Goal: Task Accomplishment & Management: Complete application form

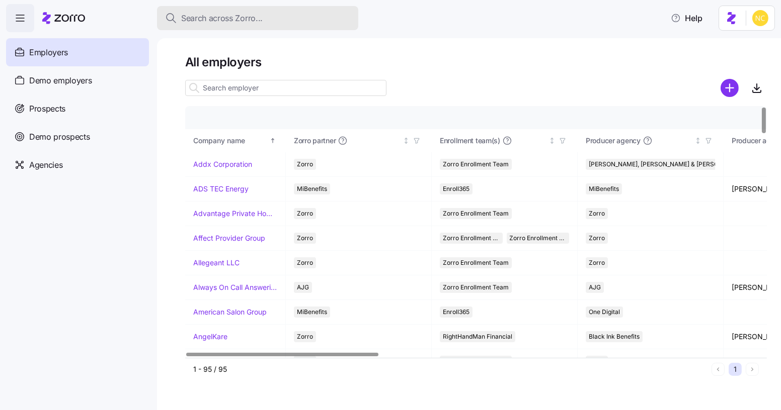
click at [220, 27] on button "Search across Zorro..." at bounding box center [257, 18] width 201 height 24
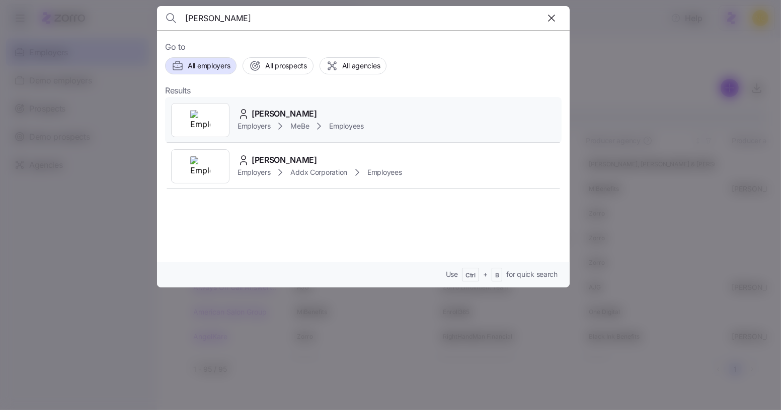
type input "[PERSON_NAME]"
click at [300, 111] on span "[PERSON_NAME]" at bounding box center [283, 114] width 65 height 13
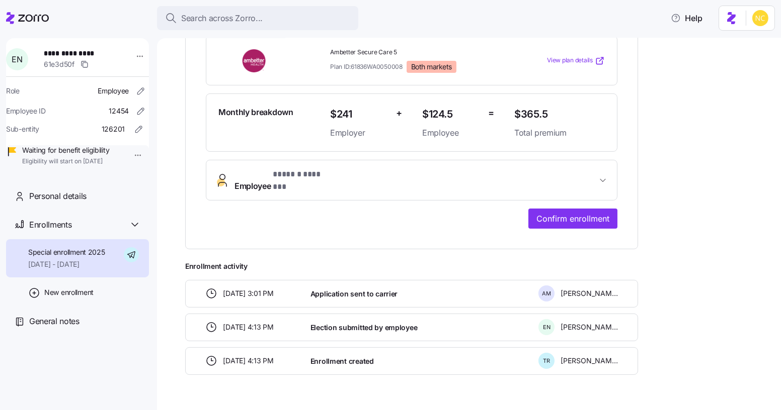
scroll to position [245, 0]
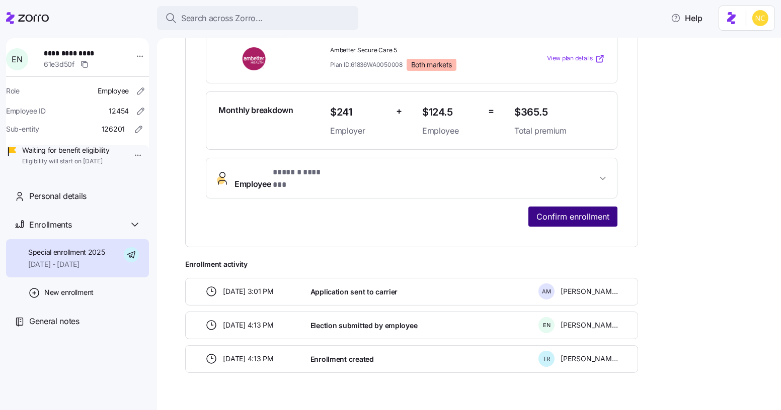
click at [567, 211] on span "Confirm enrollment" at bounding box center [572, 217] width 73 height 12
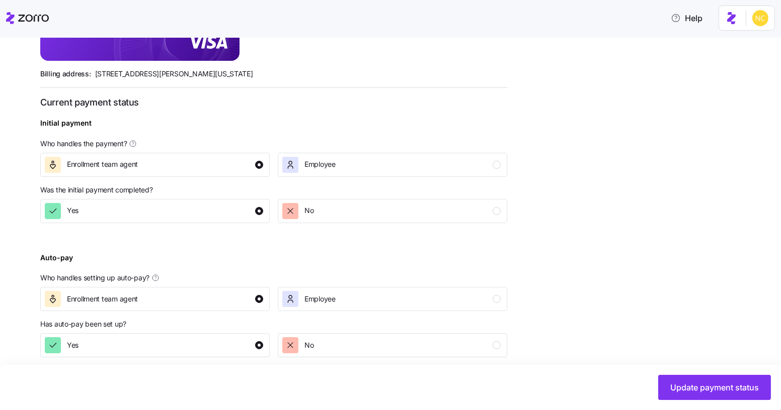
scroll to position [335, 0]
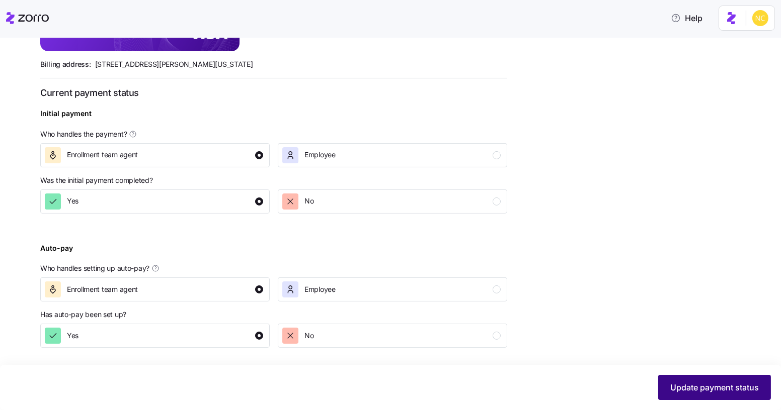
click at [738, 382] on span "Update payment status" at bounding box center [714, 388] width 89 height 12
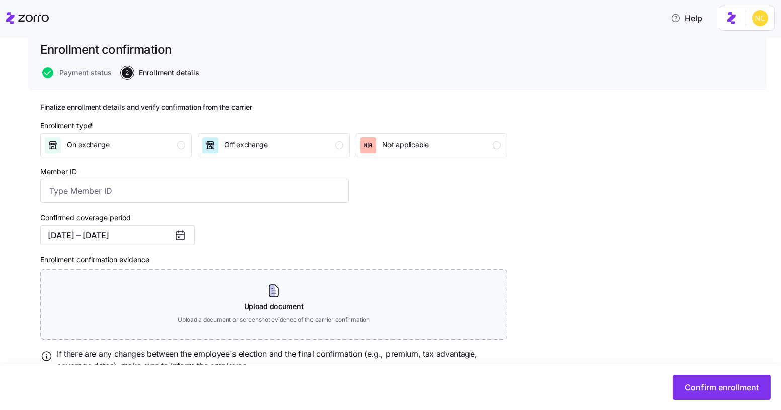
scroll to position [91, 0]
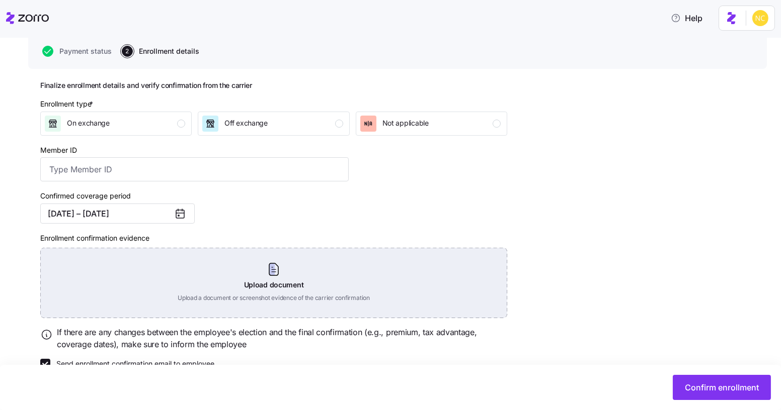
click at [278, 277] on div "Upload document Upload a document or screenshot evidence of the carrier confirm…" at bounding box center [273, 283] width 467 height 70
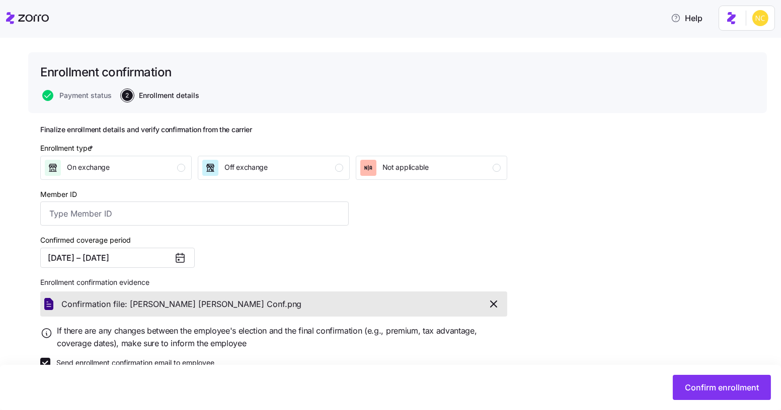
scroll to position [22, 0]
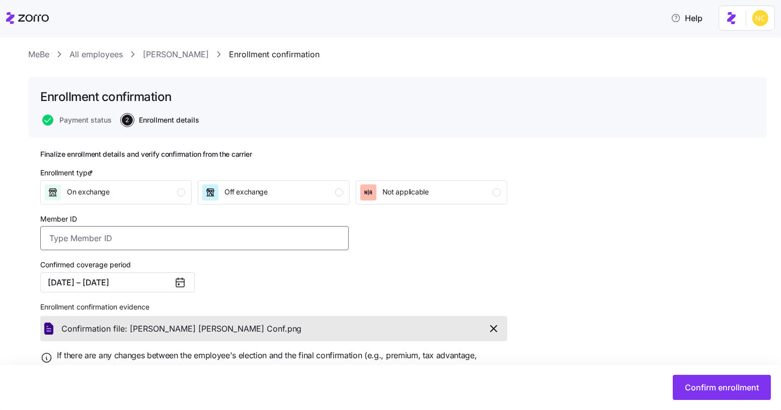
click at [204, 239] on input "Member ID" at bounding box center [194, 238] width 308 height 24
paste input "UZ1393062"
type input "UZ1393062"
click at [733, 385] on span "Confirm enrollment" at bounding box center [722, 388] width 74 height 12
type input "UZ1393062"
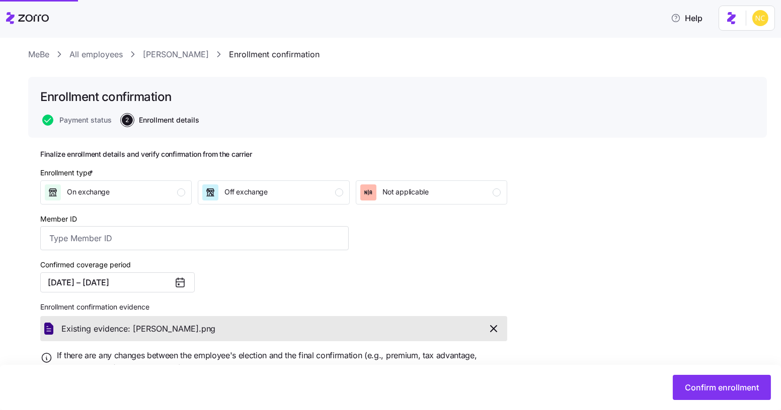
checkbox input "false"
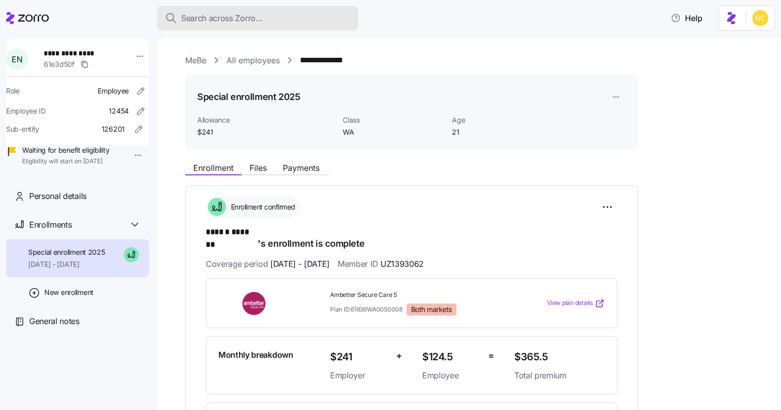
click at [229, 12] on span "Search across Zorro..." at bounding box center [221, 18] width 81 height 13
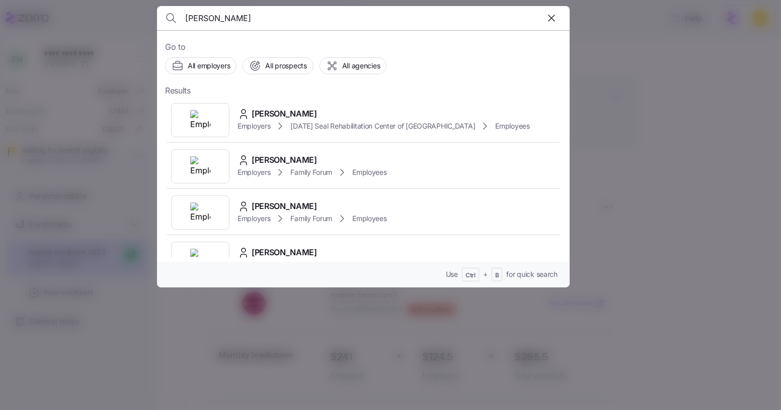
type input "[PERSON_NAME]"
click at [548, 20] on icon "button" at bounding box center [551, 18] width 12 height 12
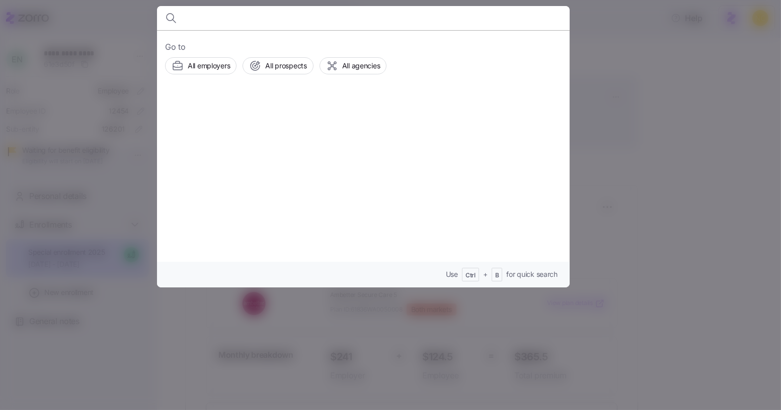
click at [346, 23] on input at bounding box center [314, 18] width 258 height 24
type input "[PERSON_NAME]"
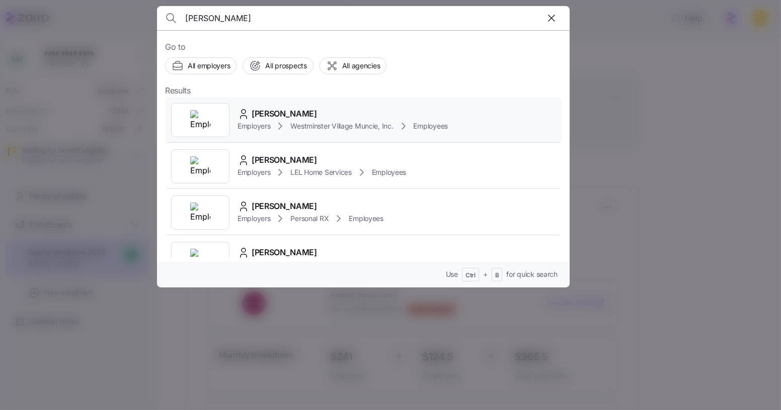
click at [275, 113] on span "[PERSON_NAME]" at bounding box center [283, 114] width 65 height 13
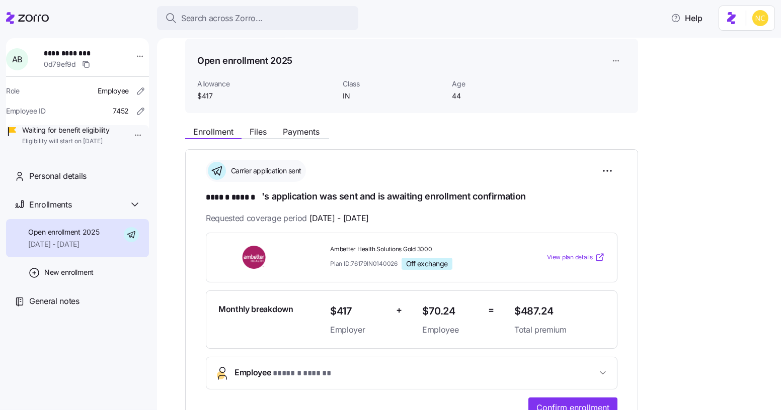
scroll to position [245, 0]
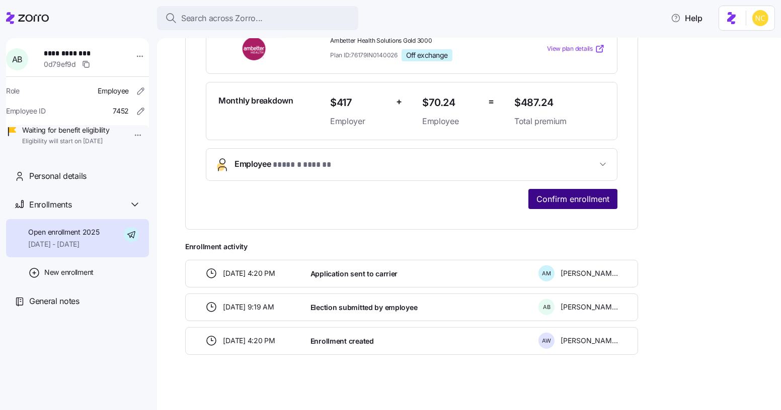
click at [560, 198] on span "Confirm enrollment" at bounding box center [572, 199] width 73 height 12
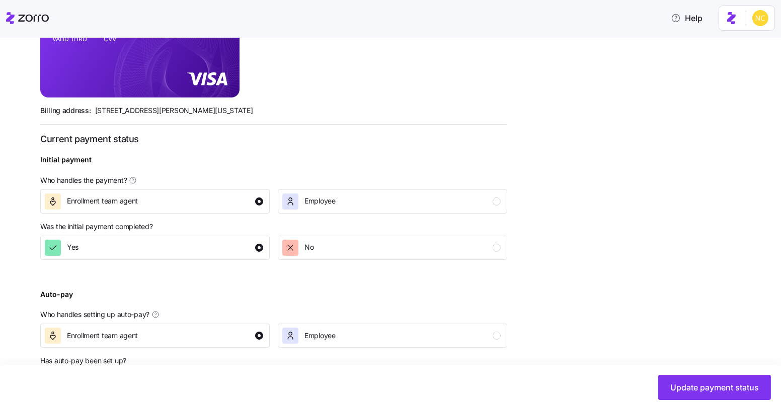
scroll to position [335, 0]
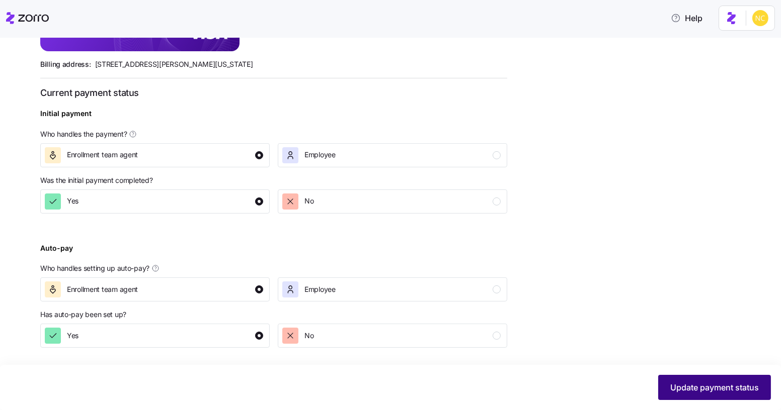
click at [720, 394] on button "Update payment status" at bounding box center [714, 387] width 113 height 25
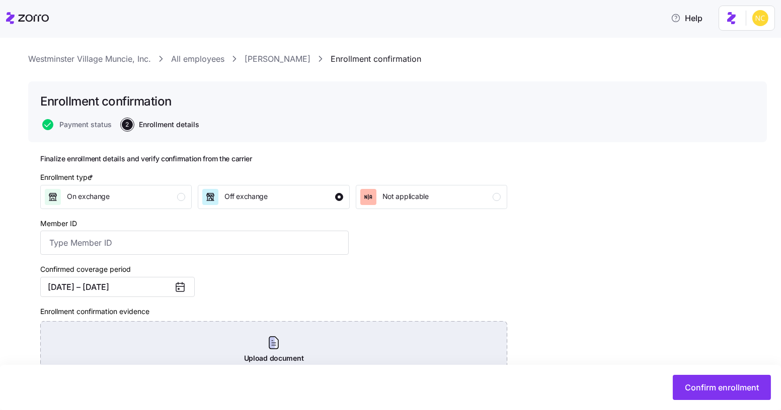
scroll to position [91, 0]
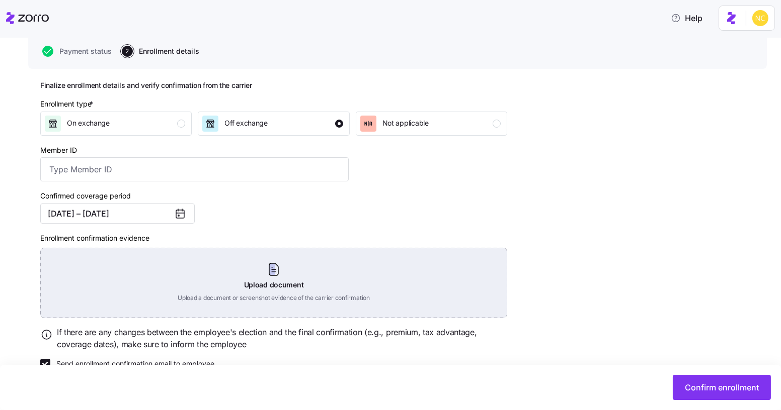
click at [267, 277] on div "Upload document Upload a document or screenshot evidence of the carrier confirm…" at bounding box center [273, 283] width 467 height 70
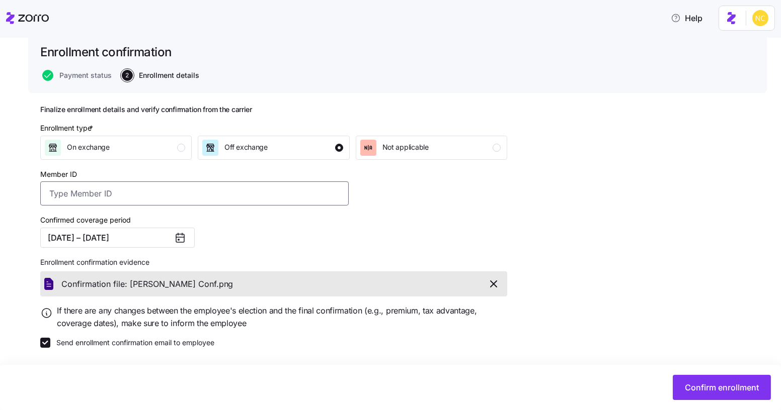
click at [145, 195] on input "Member ID" at bounding box center [194, 194] width 308 height 24
paste input "UZ1391533"
type input "UZ1391533"
click at [719, 395] on button "Confirm enrollment" at bounding box center [721, 387] width 98 height 25
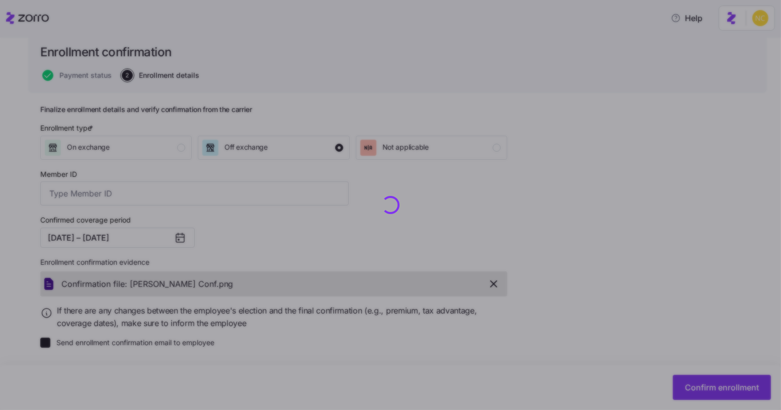
type input "UZ1391533"
checkbox input "false"
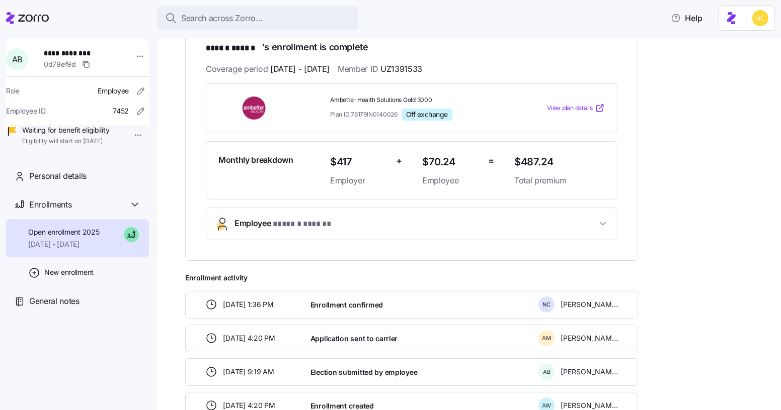
scroll to position [22, 0]
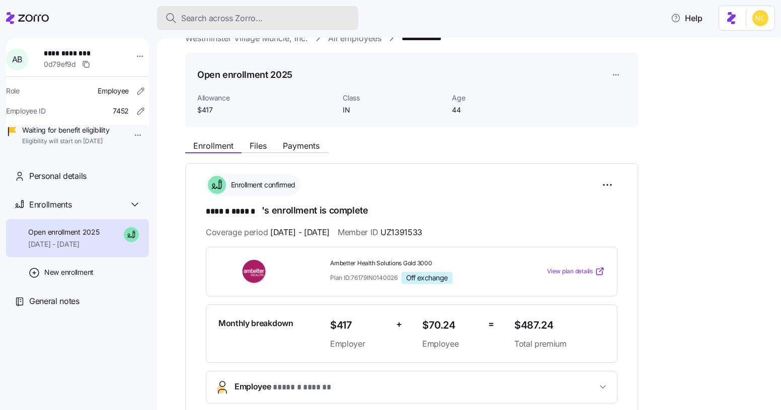
click at [225, 13] on span "Search across Zorro..." at bounding box center [221, 18] width 81 height 13
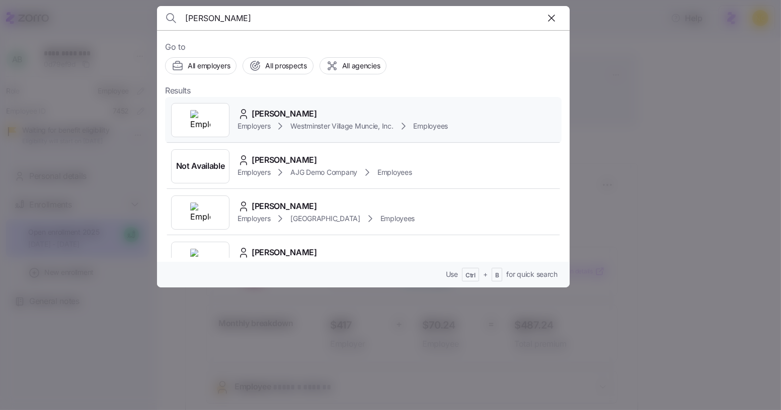
type input "[PERSON_NAME]"
click at [279, 105] on div "[PERSON_NAME] Employers [GEOGRAPHIC_DATA] Muncie, Inc. Employees" at bounding box center [363, 120] width 396 height 46
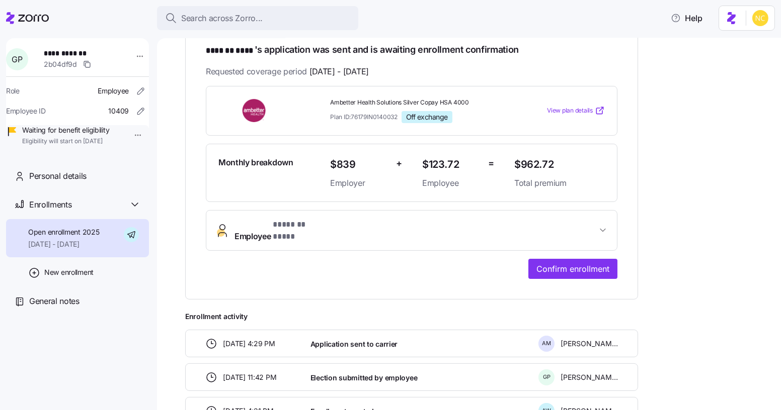
scroll to position [154, 0]
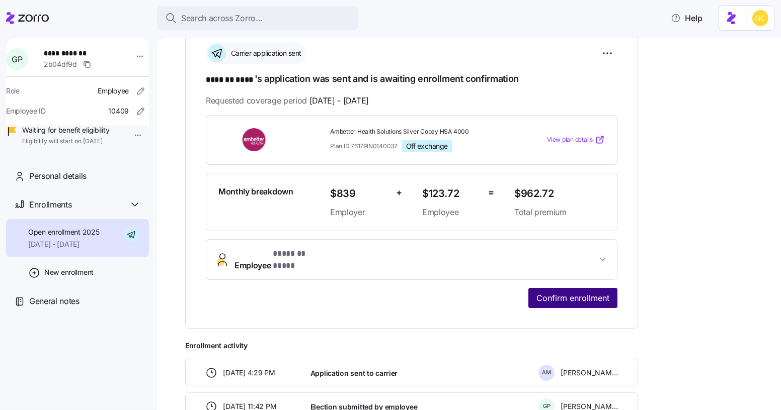
click at [551, 292] on span "Confirm enrollment" at bounding box center [572, 298] width 73 height 12
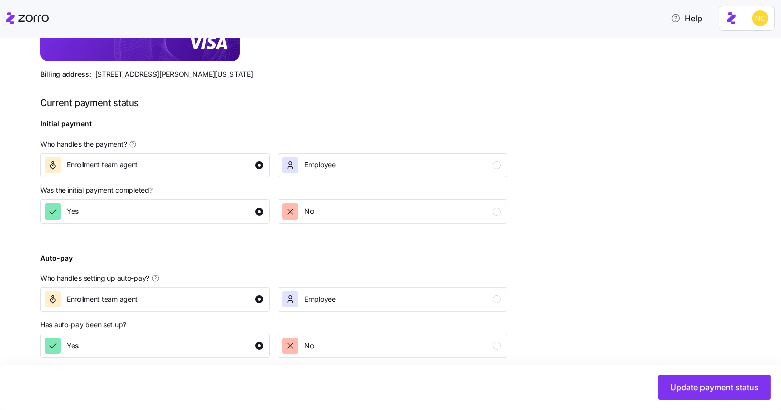
scroll to position [335, 0]
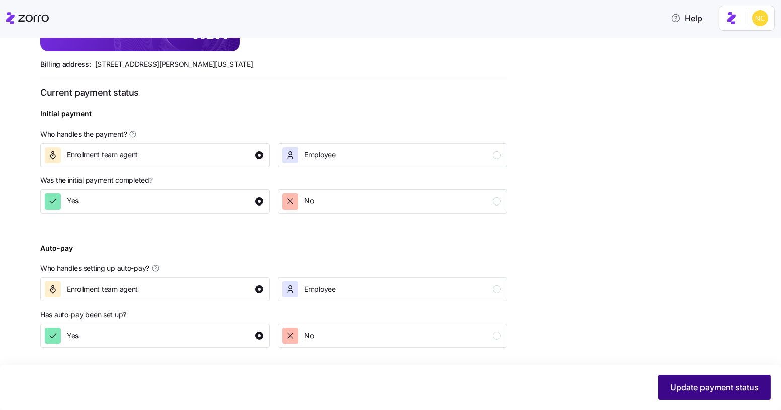
click at [710, 376] on button "Update payment status" at bounding box center [714, 387] width 113 height 25
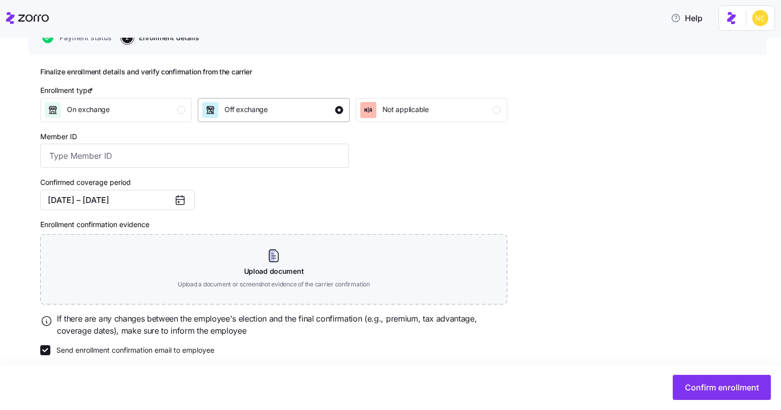
scroll to position [113, 0]
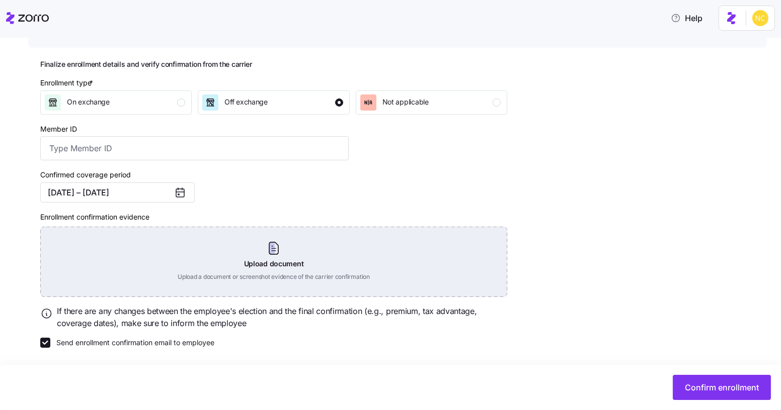
click at [268, 248] on div "Upload document Upload a document or screenshot evidence of the carrier confirm…" at bounding box center [273, 262] width 467 height 70
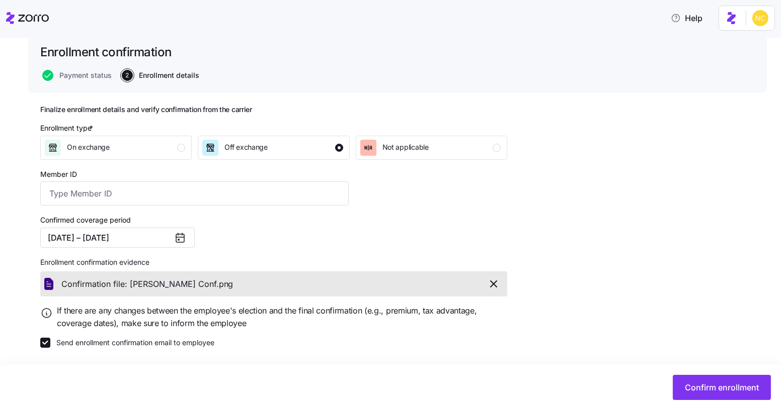
scroll to position [67, 0]
click at [145, 197] on input "Member ID" at bounding box center [194, 194] width 308 height 24
paste input "UZ1391534"
type input "UZ1391534"
click at [707, 396] on button "Confirm enrollment" at bounding box center [721, 387] width 98 height 25
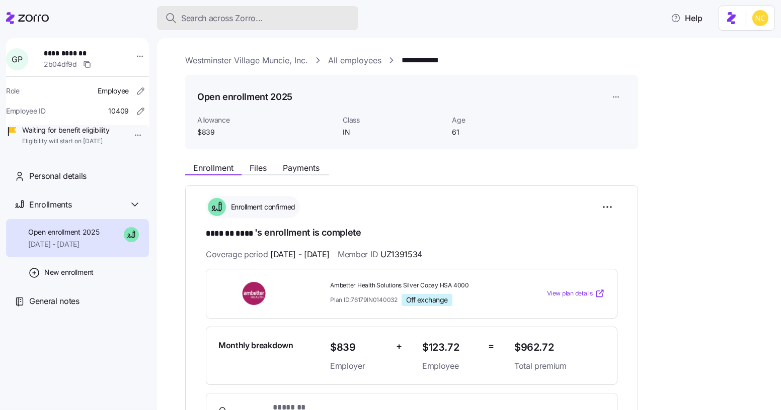
click at [218, 16] on span "Search across Zorro..." at bounding box center [221, 18] width 81 height 13
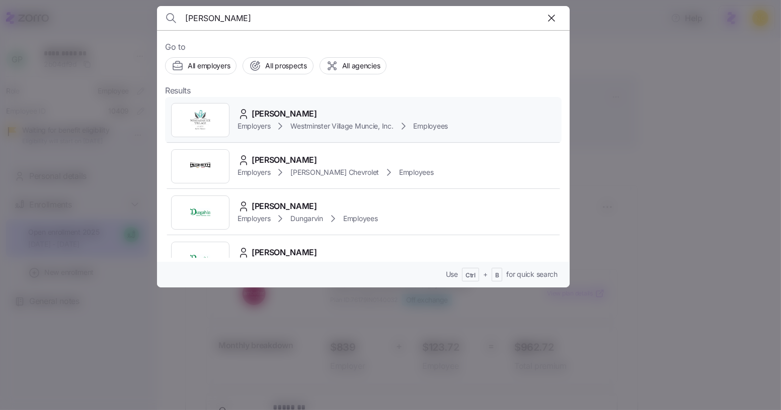
type input "[PERSON_NAME]"
click at [284, 109] on span "[PERSON_NAME]" at bounding box center [283, 114] width 65 height 13
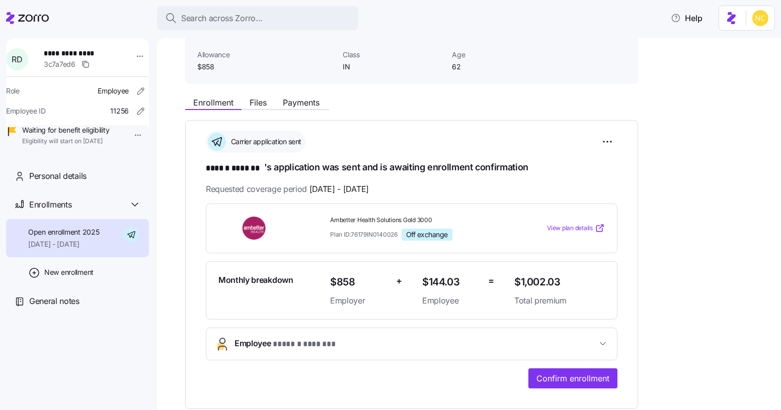
scroll to position [62, 0]
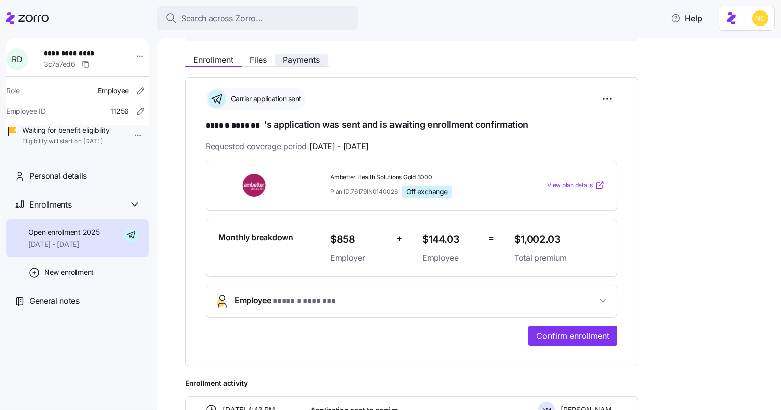
click at [290, 63] on span "Payments" at bounding box center [301, 60] width 37 height 8
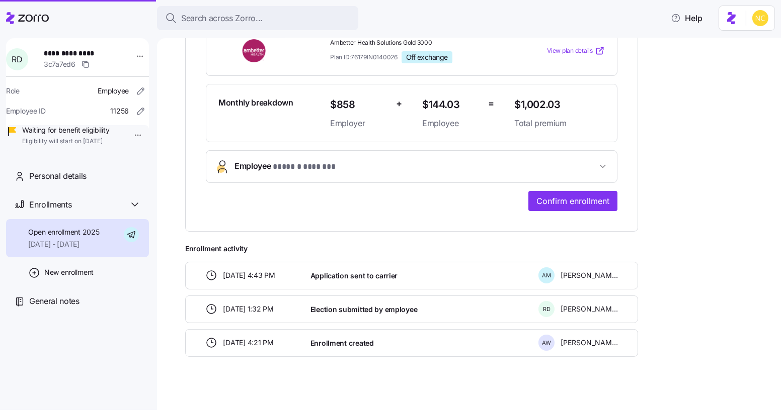
scroll to position [245, 0]
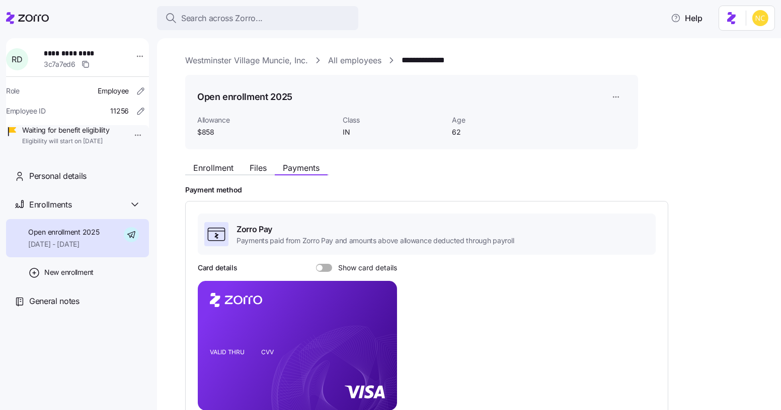
click at [211, 177] on div "Enrollment Files Payments Payment method Zorro Pay Payments paid from Zorro Pay…" at bounding box center [475, 368] width 581 height 423
click at [211, 167] on span "Enrollment" at bounding box center [213, 168] width 40 height 8
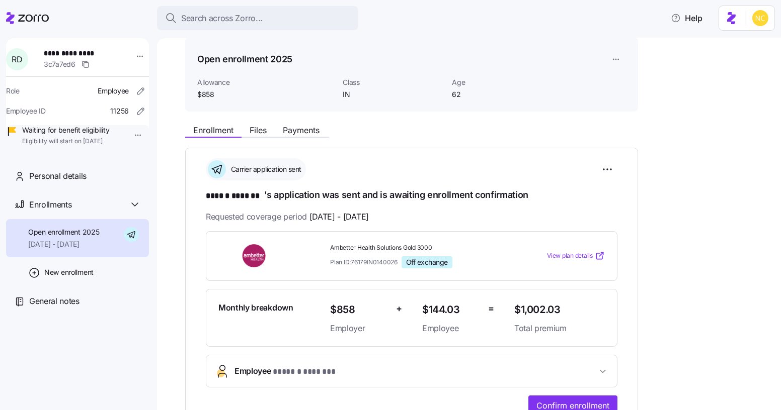
scroll to position [245, 0]
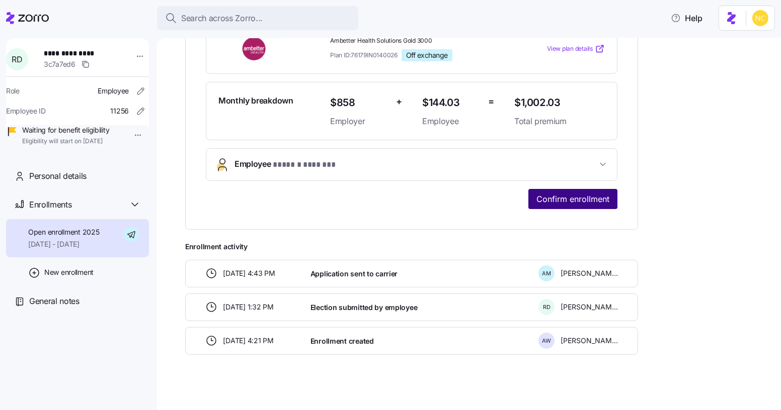
click at [582, 189] on button "Confirm enrollment" at bounding box center [572, 199] width 89 height 20
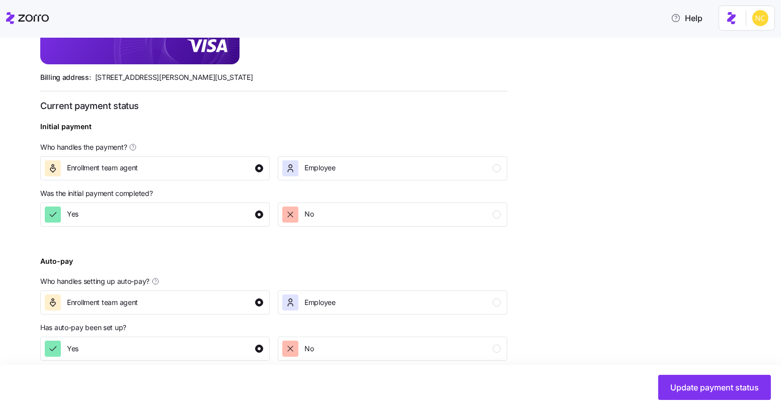
scroll to position [335, 0]
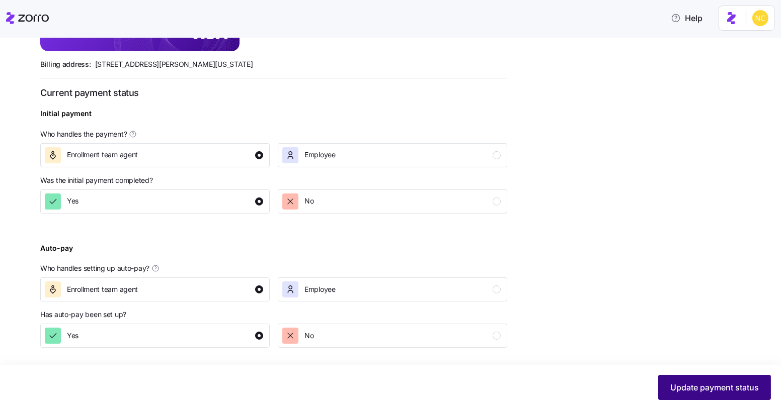
click at [721, 380] on button "Update payment status" at bounding box center [714, 387] width 113 height 25
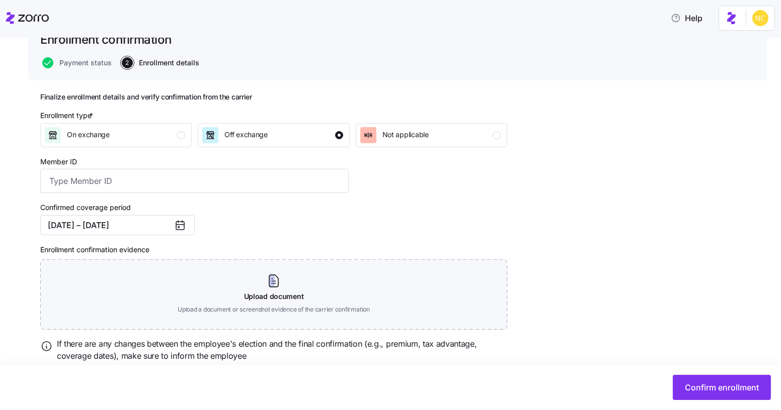
scroll to position [113, 0]
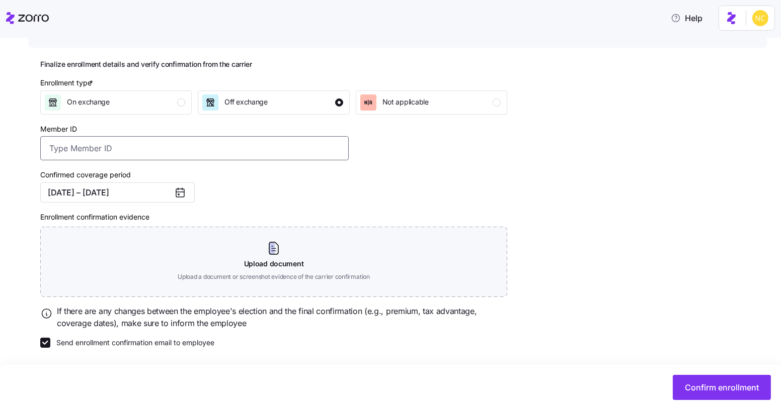
click at [133, 143] on input "Member ID" at bounding box center [194, 148] width 308 height 24
paste input "UZ1391535"
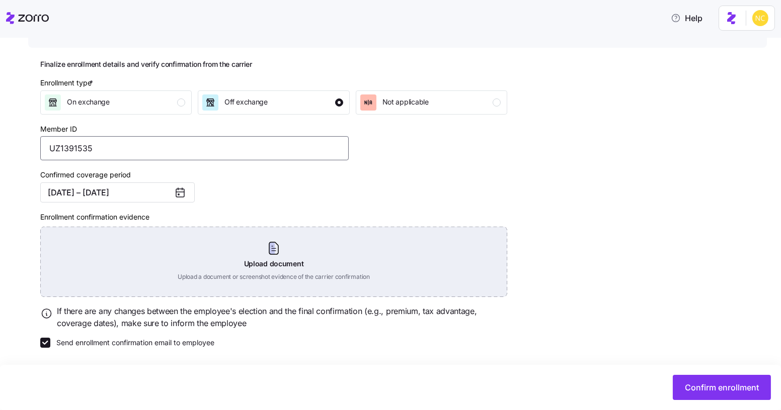
type input "UZ1391535"
click at [260, 258] on div "Upload document Upload a document or screenshot evidence of the carrier confirm…" at bounding box center [273, 262] width 467 height 70
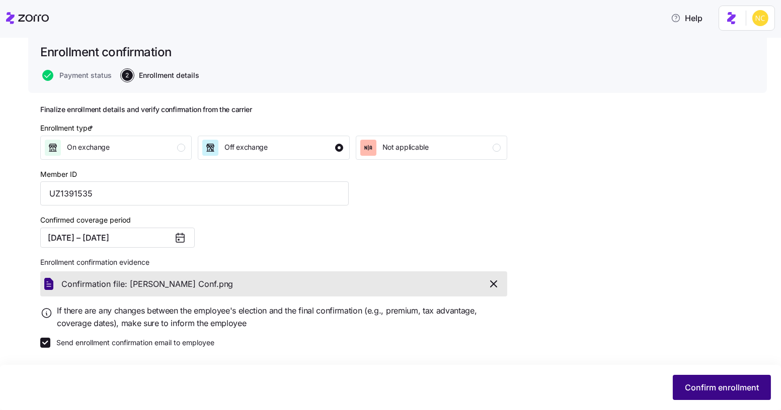
click at [722, 381] on button "Confirm enrollment" at bounding box center [721, 387] width 98 height 25
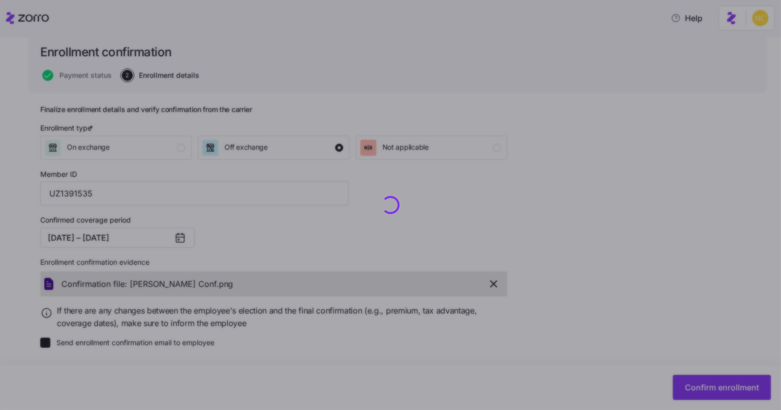
checkbox input "false"
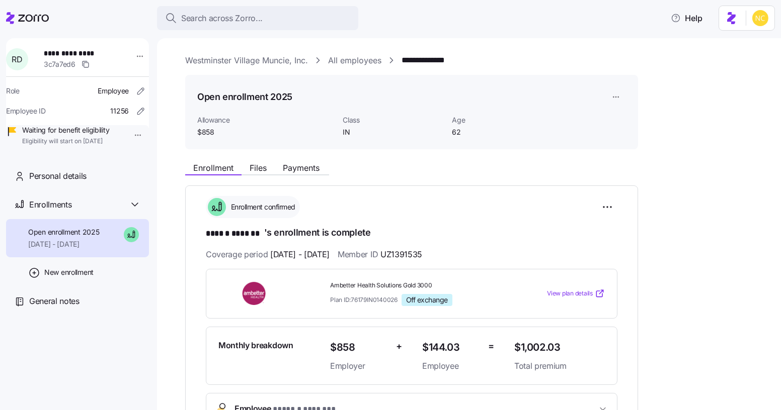
click at [225, 33] on main "**********" at bounding box center [390, 202] width 781 height 404
click at [223, 26] on button "Search across Zorro..." at bounding box center [257, 18] width 201 height 24
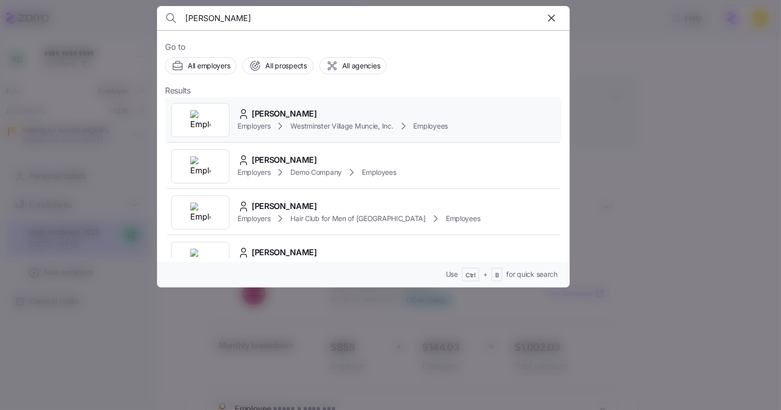
type input "[PERSON_NAME]"
click at [286, 108] on span "[PERSON_NAME]" at bounding box center [283, 114] width 65 height 13
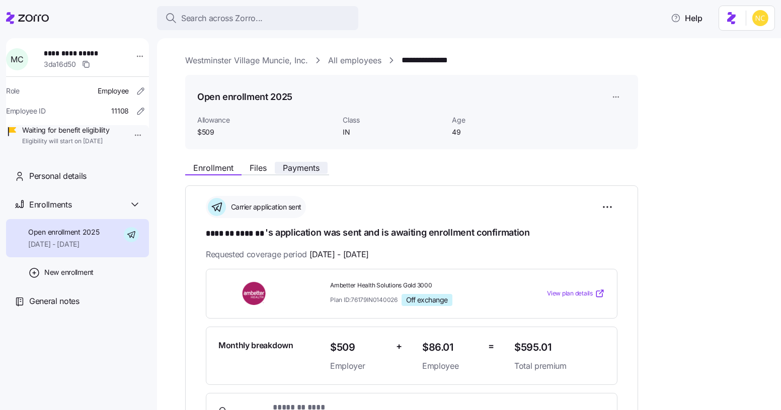
click at [296, 165] on span "Payments" at bounding box center [301, 168] width 37 height 8
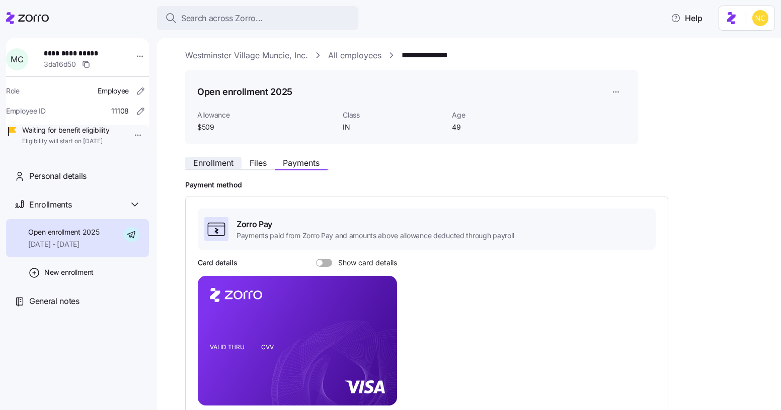
scroll to position [1, 0]
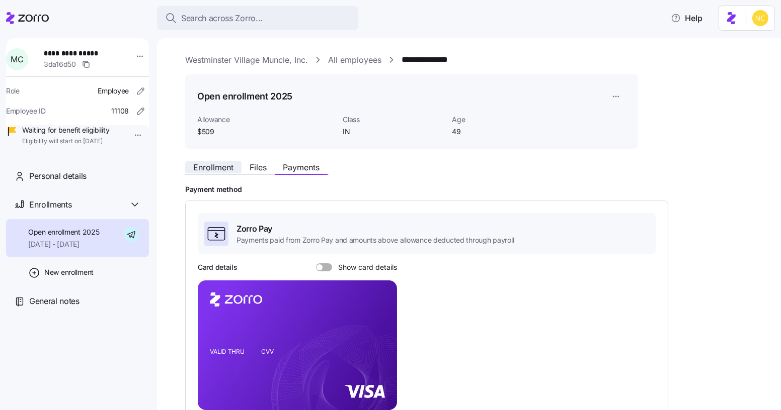
click at [212, 169] on span "Enrollment" at bounding box center [213, 167] width 40 height 8
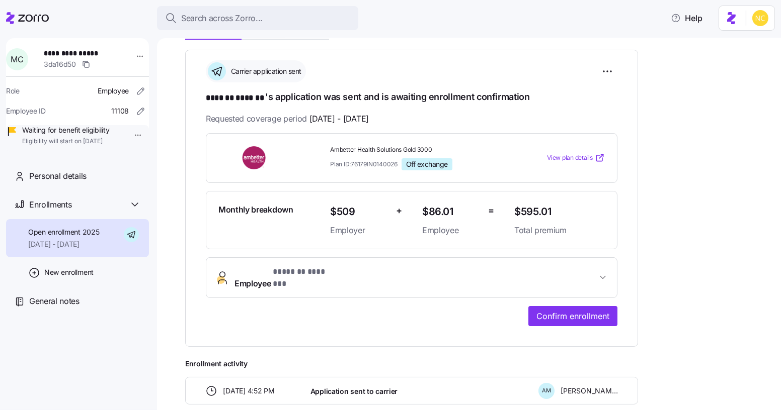
scroll to position [154, 0]
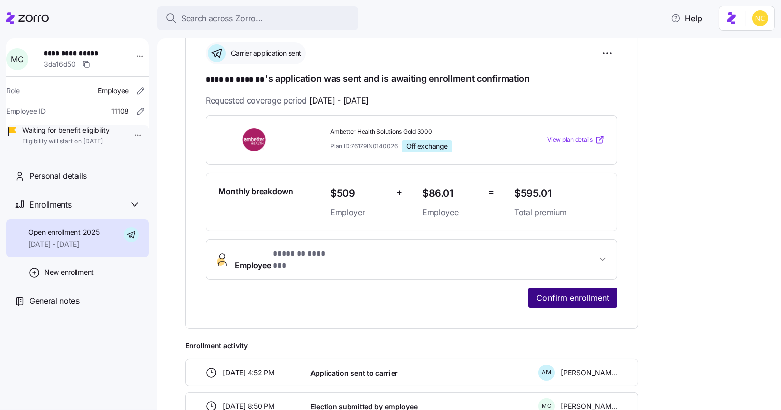
click at [563, 292] on span "Confirm enrollment" at bounding box center [572, 298] width 73 height 12
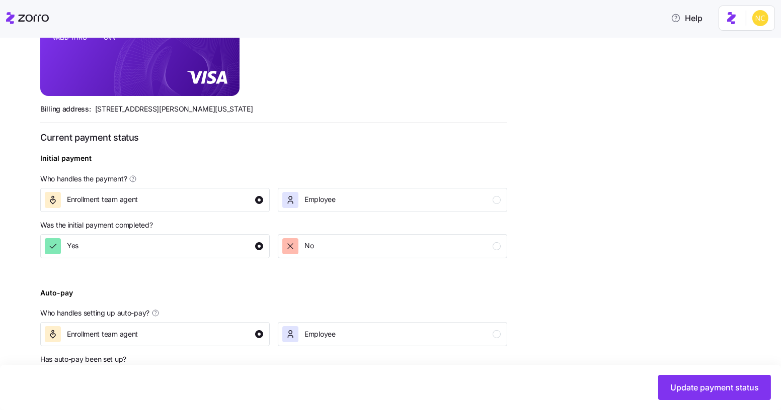
scroll to position [335, 0]
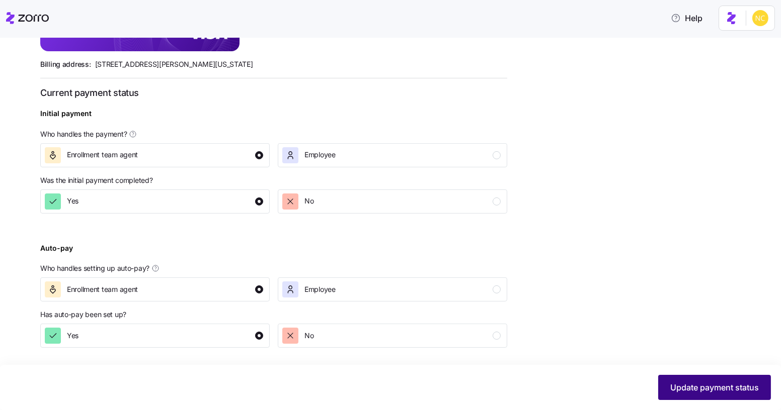
click at [710, 388] on span "Update payment status" at bounding box center [714, 388] width 89 height 12
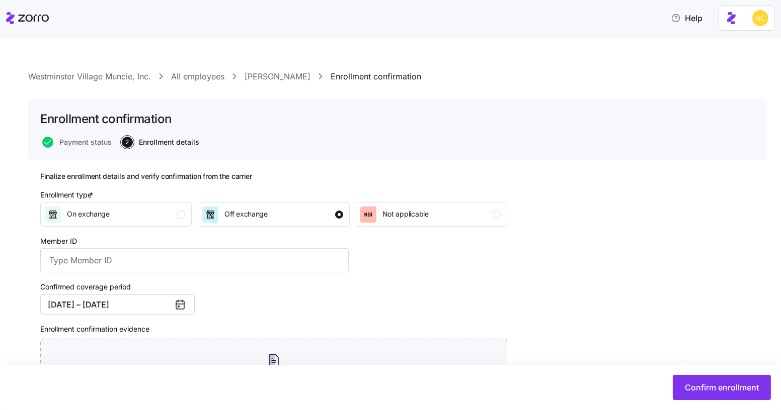
scroll to position [113, 0]
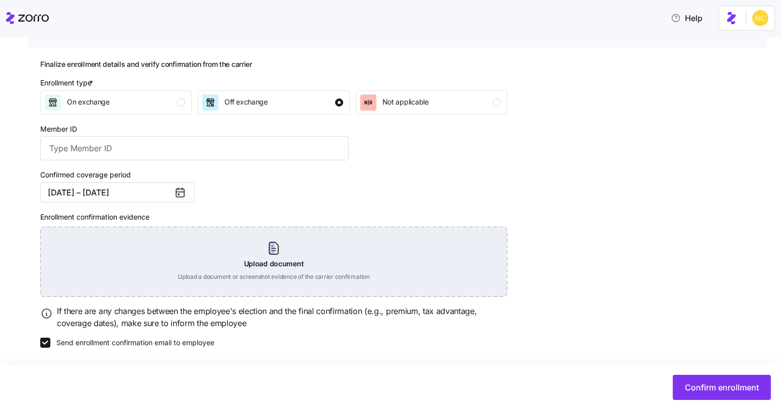
click at [269, 238] on div "Upload document Upload a document or screenshot evidence of the carrier confirm…" at bounding box center [273, 262] width 467 height 70
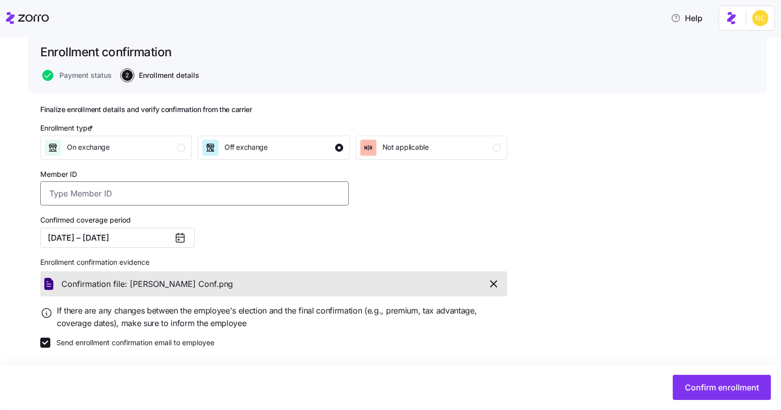
drag, startPoint x: 142, startPoint y: 199, endPoint x: 144, endPoint y: 193, distance: 6.2
click at [143, 199] on input "Member ID" at bounding box center [194, 194] width 308 height 24
paste input "UZ1391540"
type input "UZ1391540"
click at [696, 383] on span "Confirm enrollment" at bounding box center [722, 388] width 74 height 12
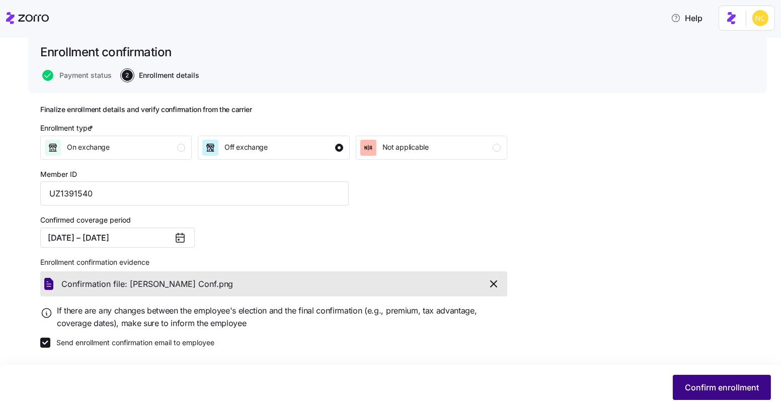
click at [696, 383] on div "Help [GEOGRAPHIC_DATA] Muncie, Inc. All employees [PERSON_NAME] Enrollment conf…" at bounding box center [390, 202] width 781 height 404
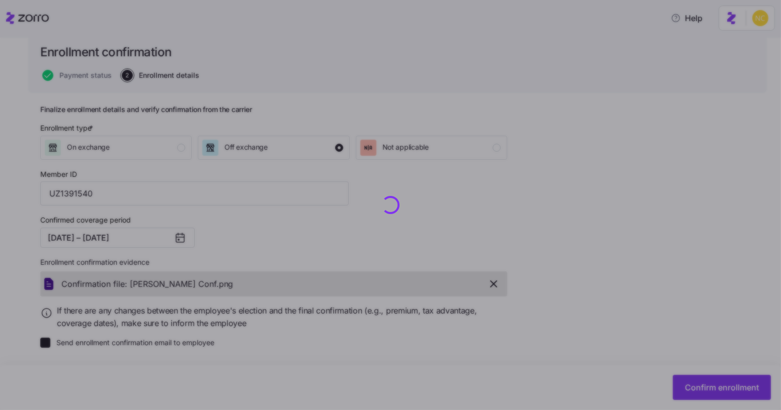
checkbox input "false"
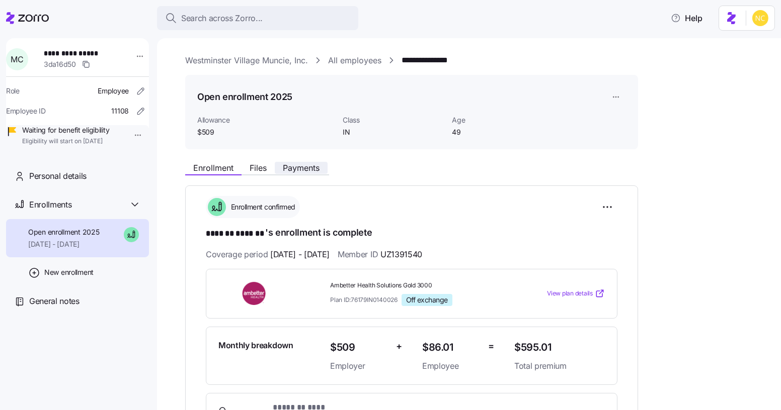
drag, startPoint x: 265, startPoint y: 165, endPoint x: 276, endPoint y: 164, distance: 11.7
click at [265, 165] on span "Files" at bounding box center [257, 168] width 17 height 8
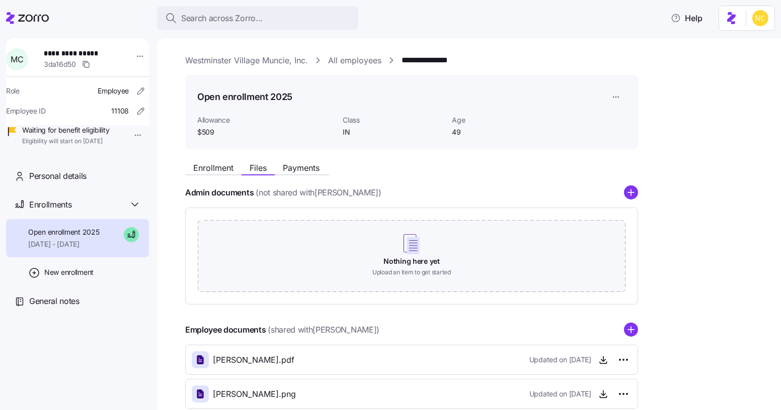
click at [308, 161] on div "Enrollment Files Payments" at bounding box center [411, 166] width 453 height 18
click at [264, 13] on div "Search across Zorro..." at bounding box center [257, 18] width 185 height 13
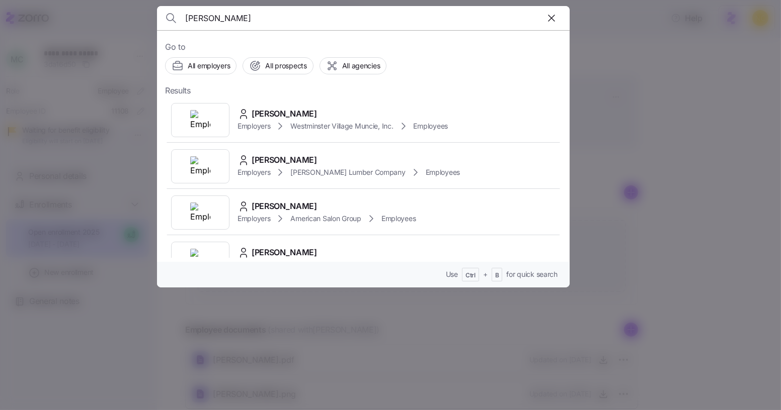
type input "[PERSON_NAME]"
click at [296, 108] on span "[PERSON_NAME]" at bounding box center [283, 114] width 65 height 13
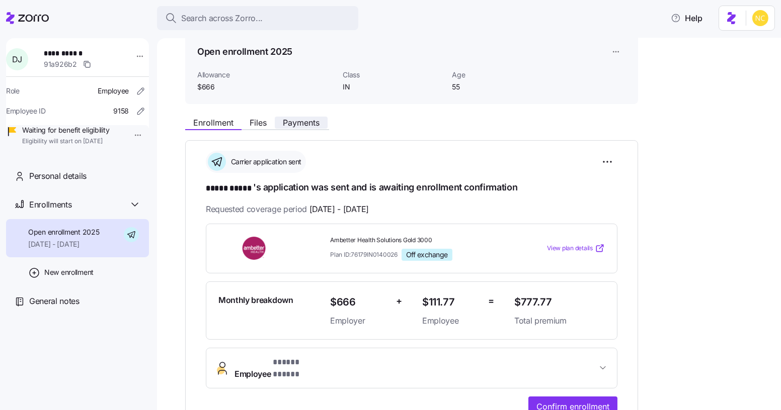
click at [296, 121] on span "Payments" at bounding box center [301, 123] width 37 height 8
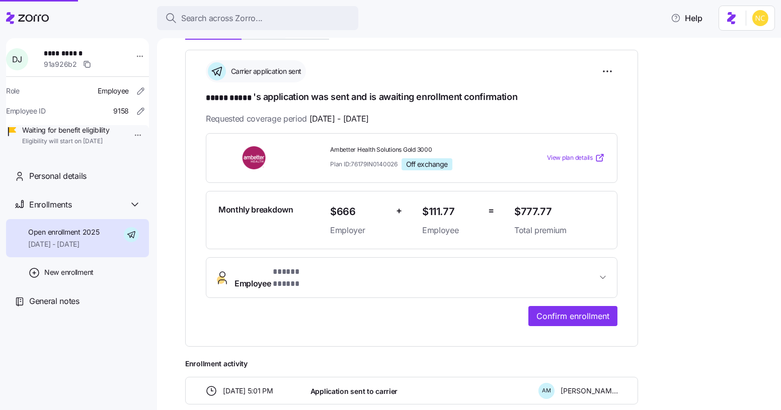
scroll to position [245, 0]
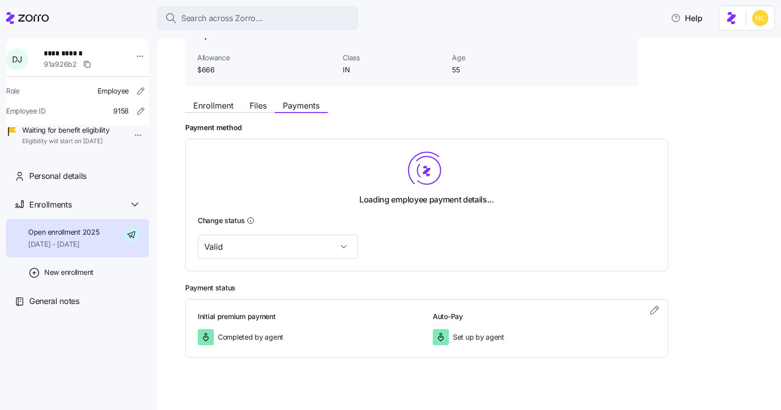
scroll to position [69, 0]
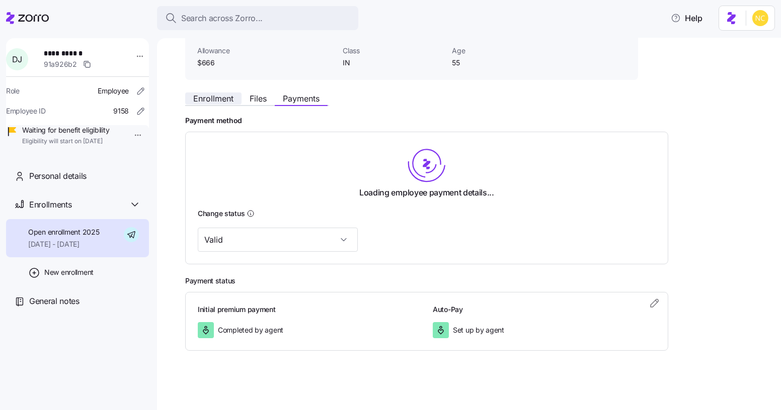
click at [219, 95] on span "Enrollment" at bounding box center [213, 99] width 40 height 8
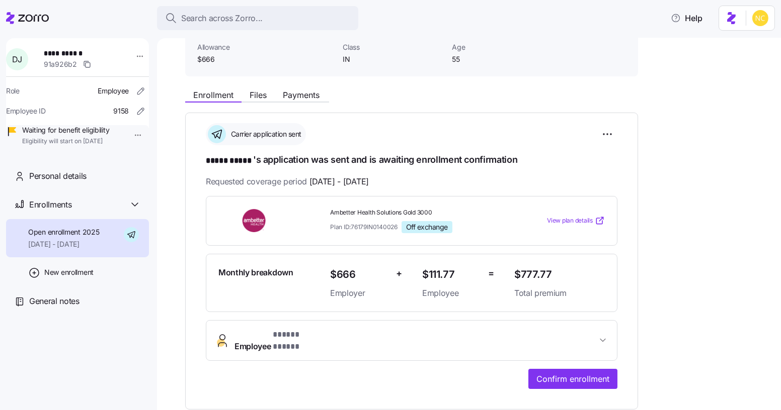
scroll to position [245, 0]
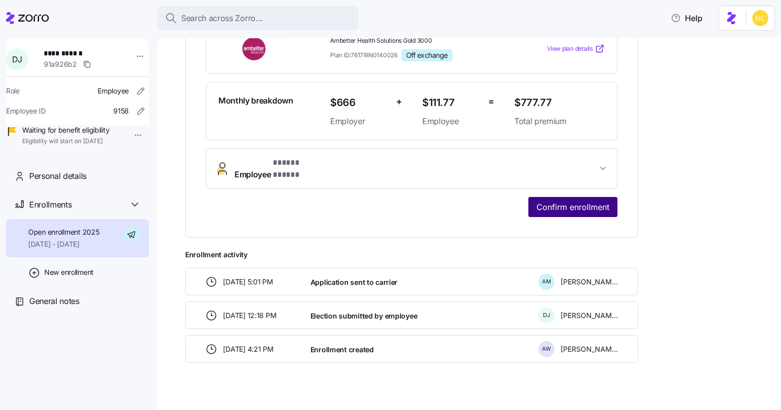
click at [578, 201] on span "Confirm enrollment" at bounding box center [572, 207] width 73 height 12
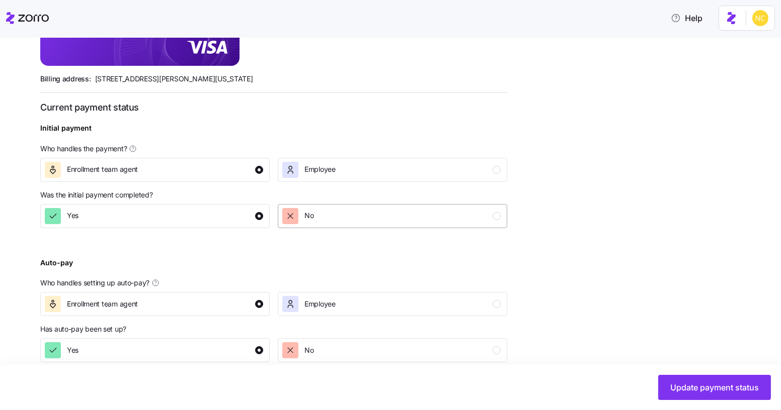
scroll to position [335, 0]
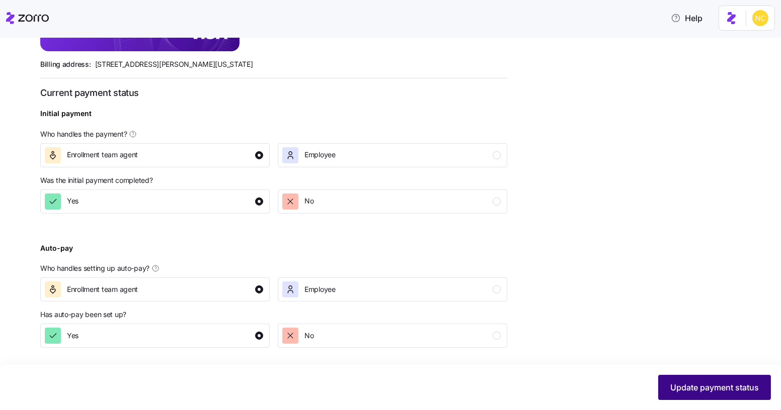
click at [699, 394] on button "Update payment status" at bounding box center [714, 387] width 113 height 25
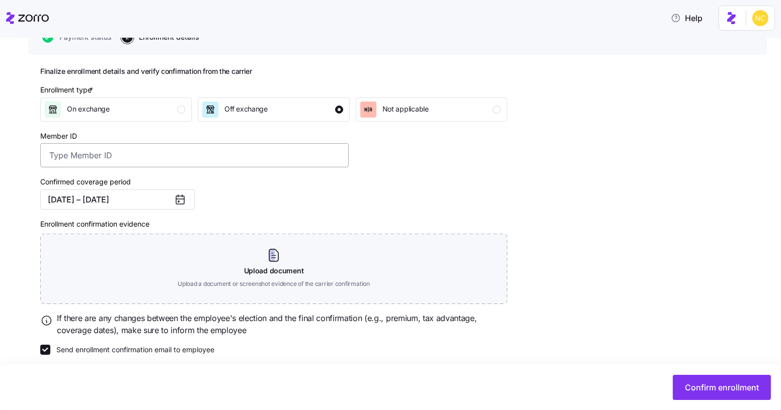
scroll to position [113, 0]
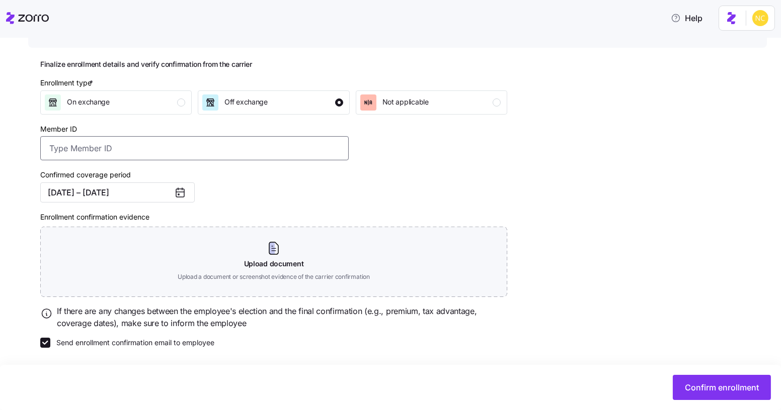
drag, startPoint x: 193, startPoint y: 150, endPoint x: 192, endPoint y: 134, distance: 16.6
click at [193, 149] on input "Member ID" at bounding box center [194, 148] width 308 height 24
paste input "UZ1391541"
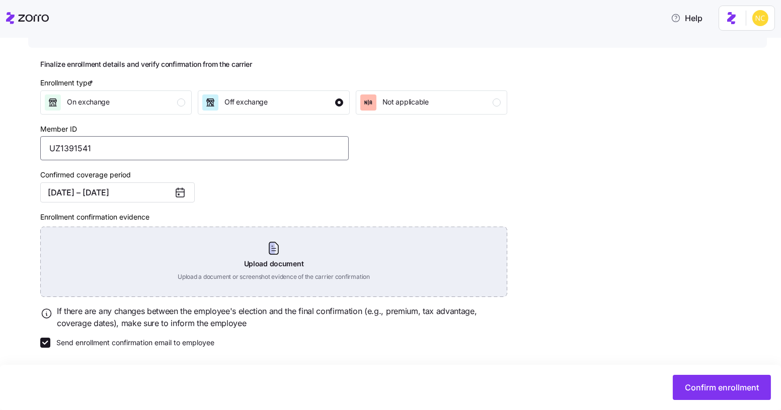
type input "UZ1391541"
click at [272, 268] on div "Upload document Upload a document or screenshot evidence of the carrier confirm…" at bounding box center [273, 262] width 467 height 70
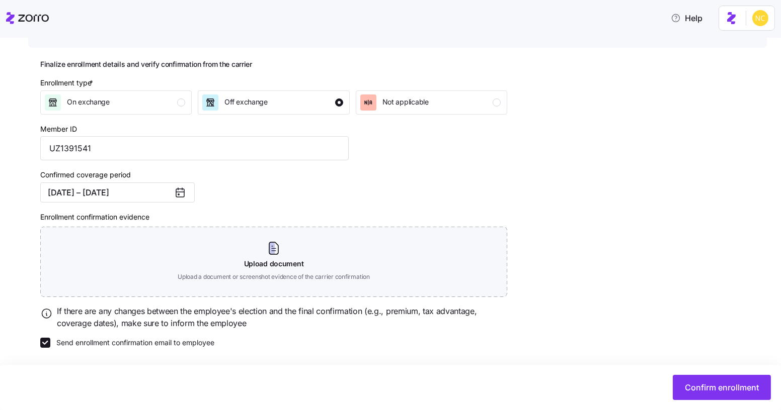
scroll to position [67, 0]
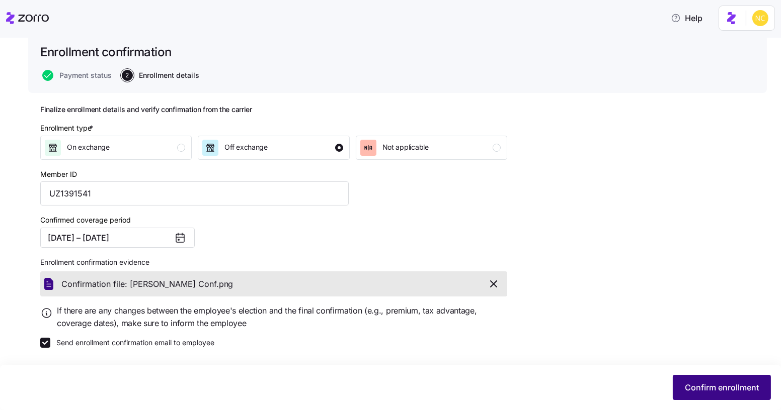
click at [728, 391] on span "Confirm enrollment" at bounding box center [722, 388] width 74 height 12
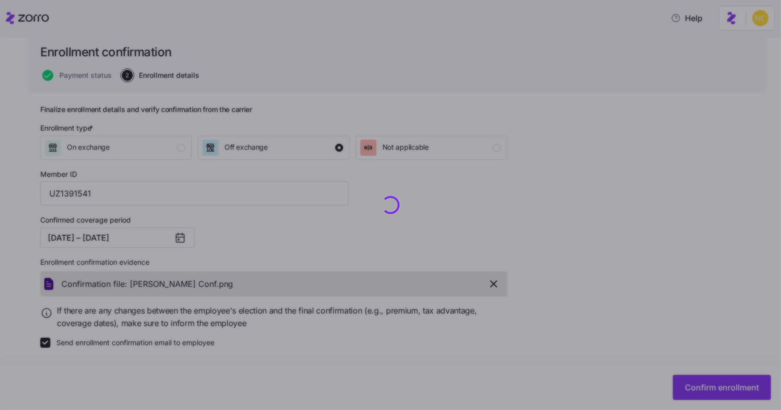
checkbox input "false"
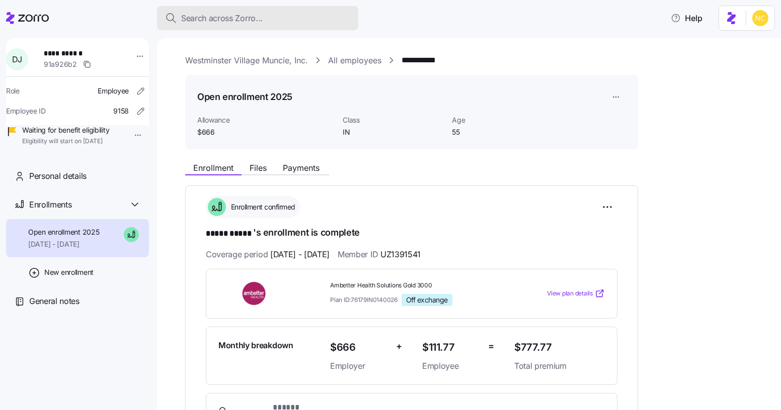
click at [268, 19] on div "Search across Zorro..." at bounding box center [257, 18] width 185 height 13
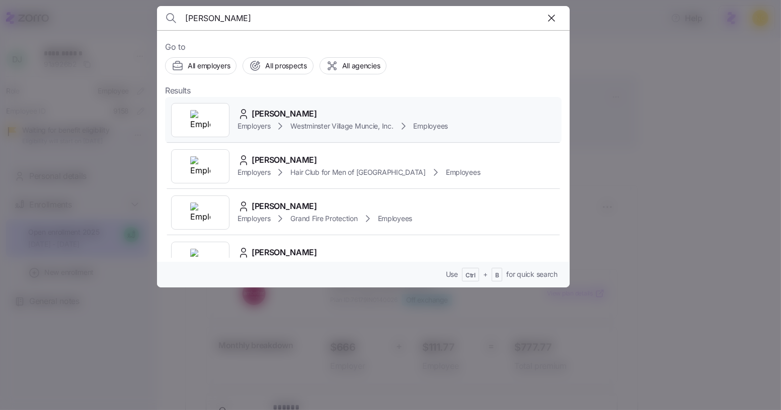
type input "[PERSON_NAME]"
click at [295, 103] on div "[PERSON_NAME] Employers [GEOGRAPHIC_DATA] Muncie, Inc. Employees" at bounding box center [363, 120] width 396 height 46
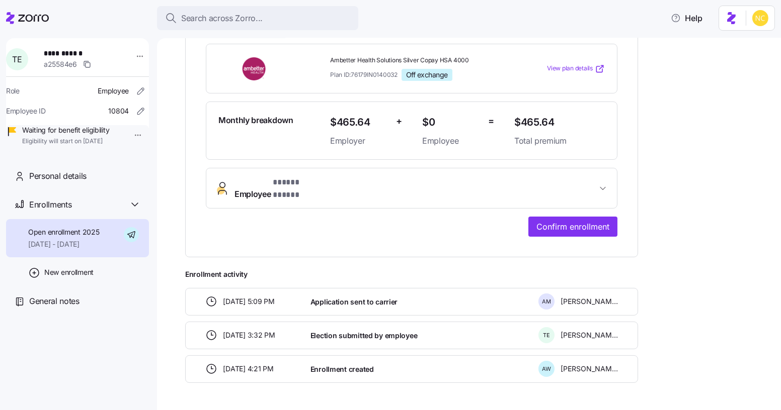
scroll to position [245, 0]
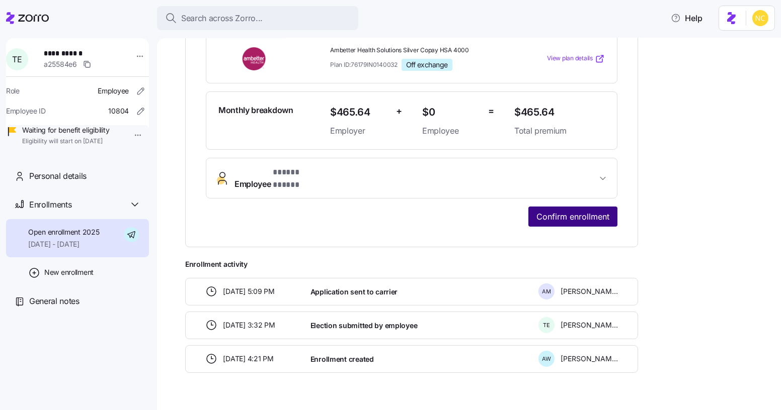
click at [548, 211] on span "Confirm enrollment" at bounding box center [572, 217] width 73 height 12
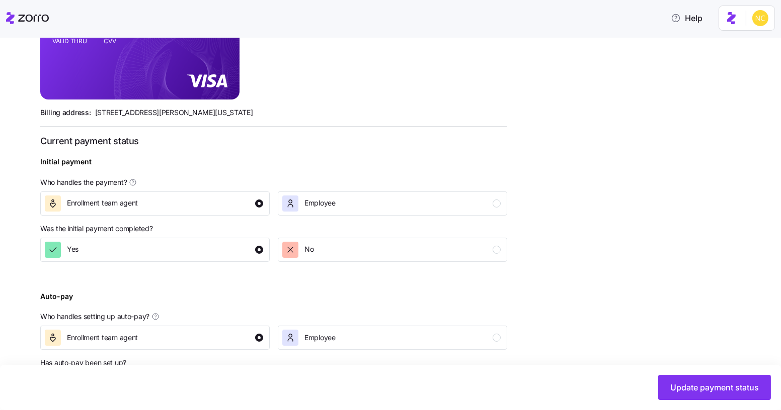
scroll to position [335, 0]
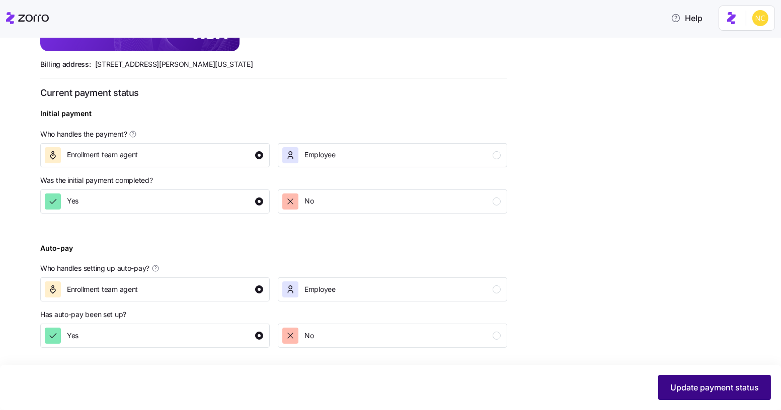
click at [736, 384] on span "Update payment status" at bounding box center [714, 388] width 89 height 12
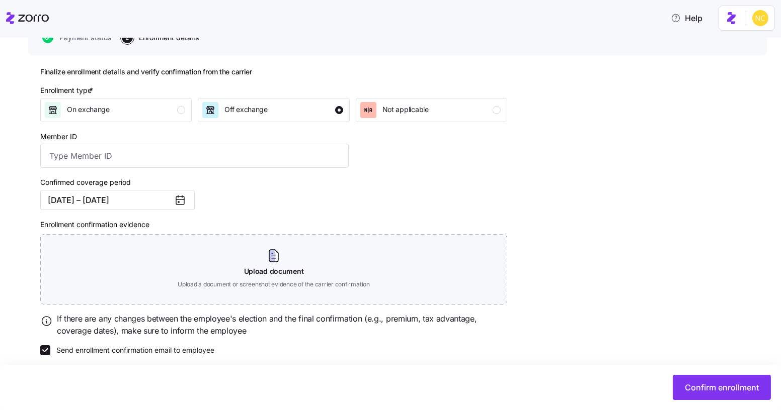
scroll to position [113, 0]
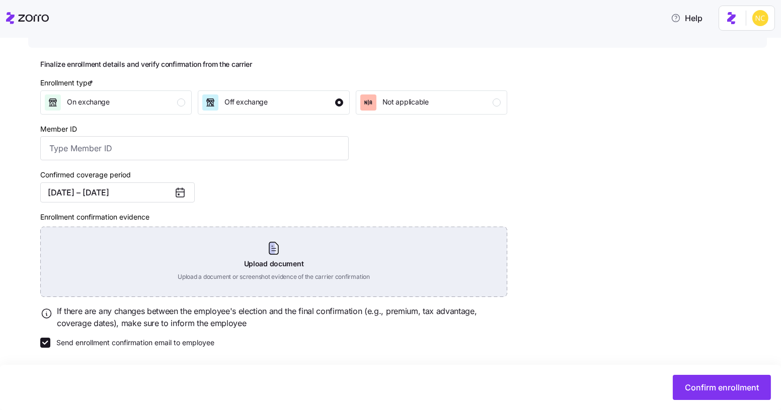
click at [301, 262] on div "Upload document Upload a document or screenshot evidence of the carrier confirm…" at bounding box center [273, 262] width 467 height 70
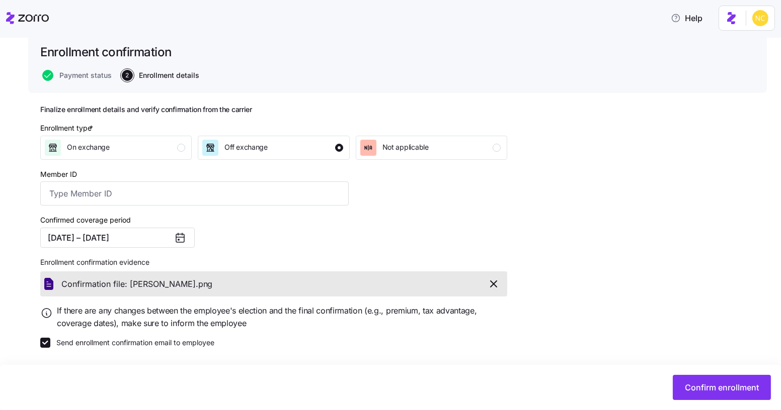
click at [495, 285] on icon "button" at bounding box center [493, 284] width 12 height 12
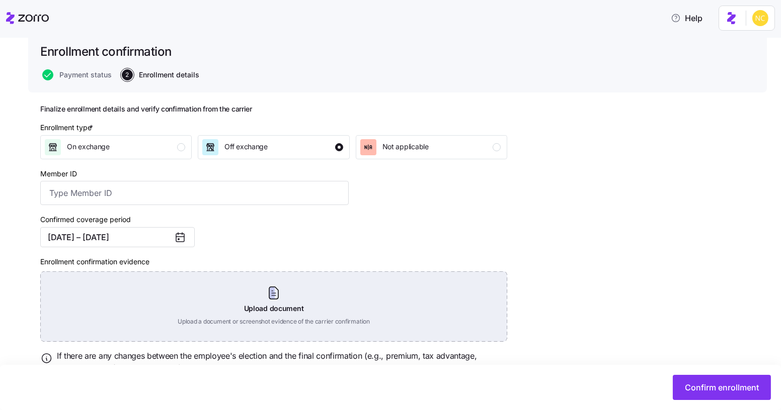
click at [285, 324] on div "Upload document Upload a document or screenshot evidence of the carrier confirm…" at bounding box center [273, 307] width 467 height 70
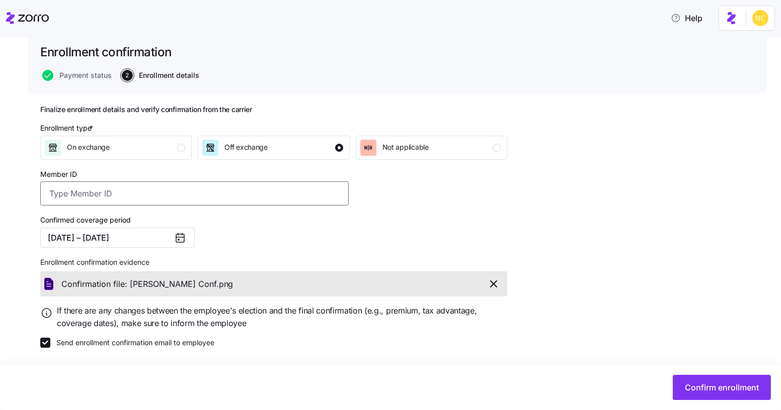
drag, startPoint x: 133, startPoint y: 190, endPoint x: 125, endPoint y: 10, distance: 179.7
click at [134, 187] on input "Member ID" at bounding box center [194, 194] width 308 height 24
paste input "UZ1391542"
type input "UZ1391542"
click at [713, 384] on span "Confirm enrollment" at bounding box center [722, 388] width 74 height 12
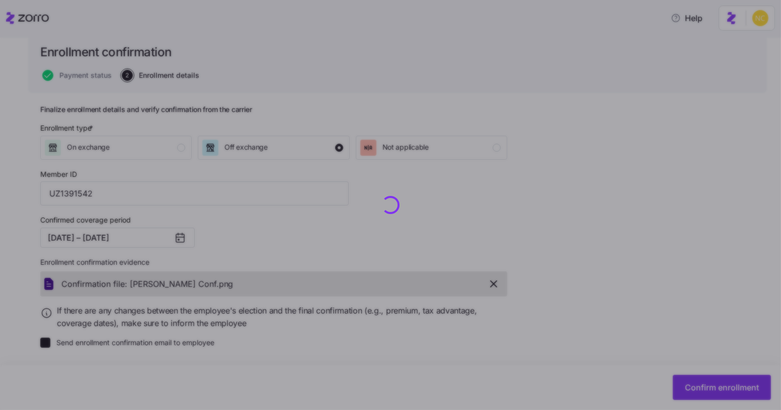
checkbox input "false"
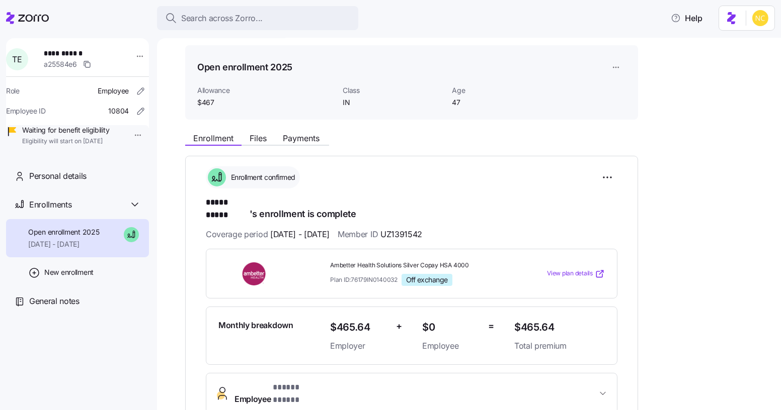
scroll to position [22, 0]
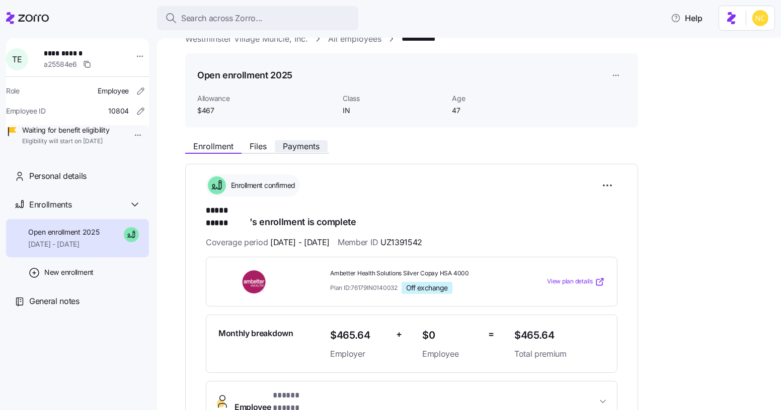
click at [292, 151] on button "Payments" at bounding box center [301, 146] width 53 height 12
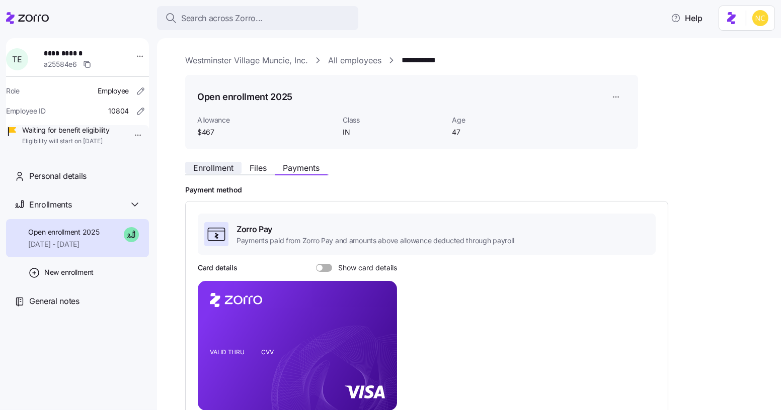
drag, startPoint x: 210, startPoint y: 151, endPoint x: 223, endPoint y: 169, distance: 22.7
click at [211, 150] on div "**********" at bounding box center [475, 341] width 581 height 575
click at [224, 172] on span "Enrollment" at bounding box center [213, 168] width 40 height 8
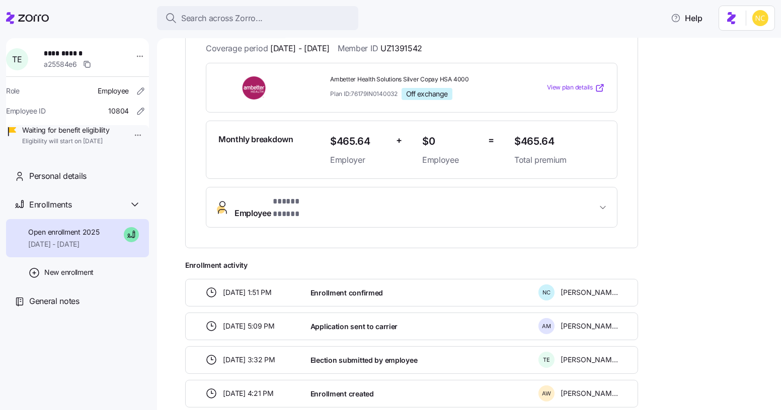
scroll to position [68, 0]
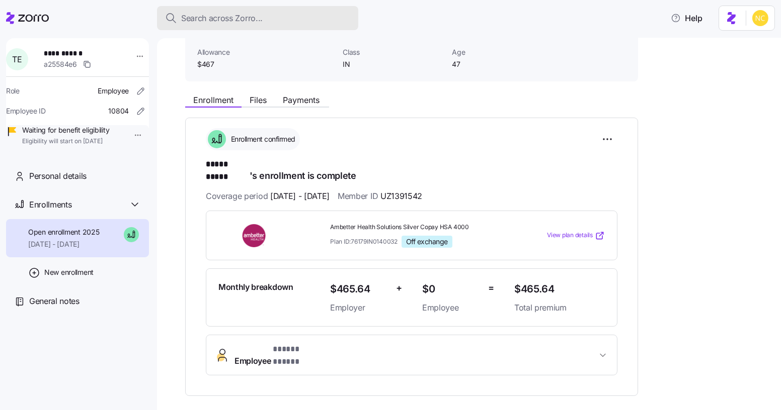
click at [234, 26] on button "Search across Zorro..." at bounding box center [257, 18] width 201 height 24
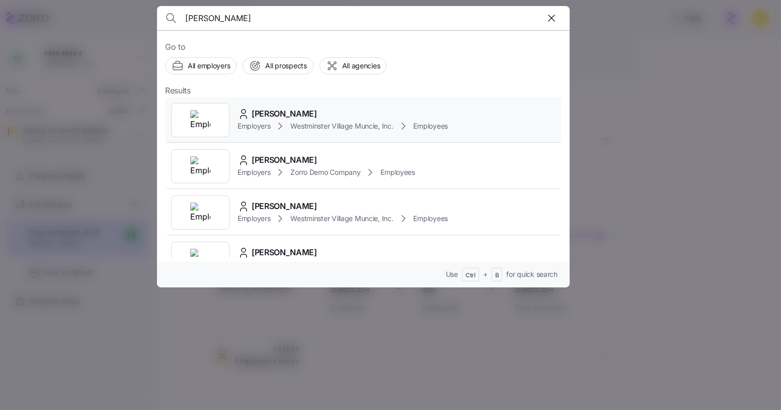
type input "[PERSON_NAME]"
click at [350, 112] on div "[PERSON_NAME]" at bounding box center [342, 114] width 210 height 13
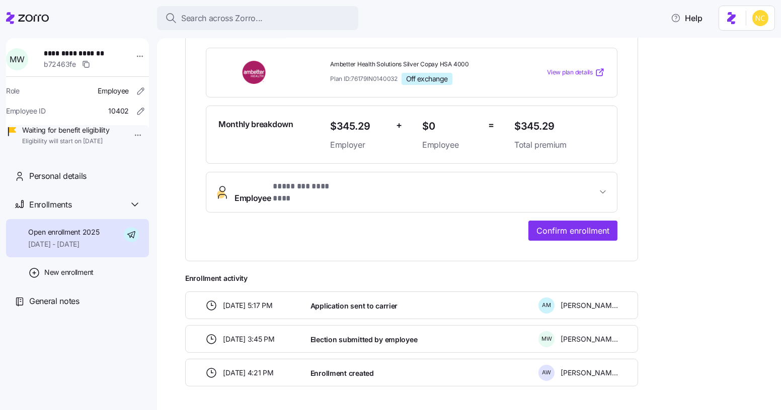
scroll to position [228, 0]
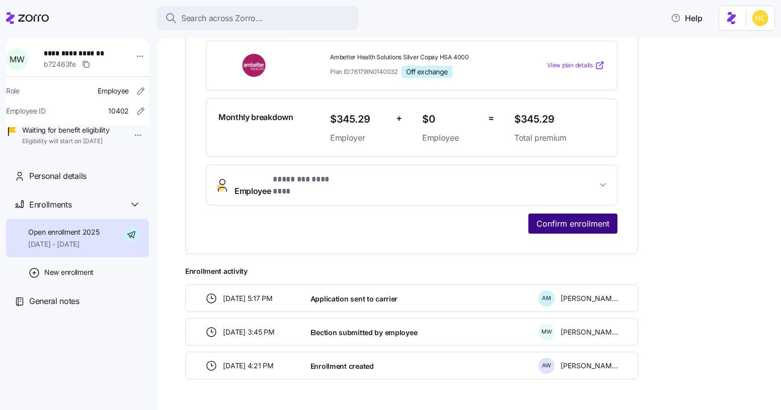
click at [563, 218] on span "Confirm enrollment" at bounding box center [572, 224] width 73 height 12
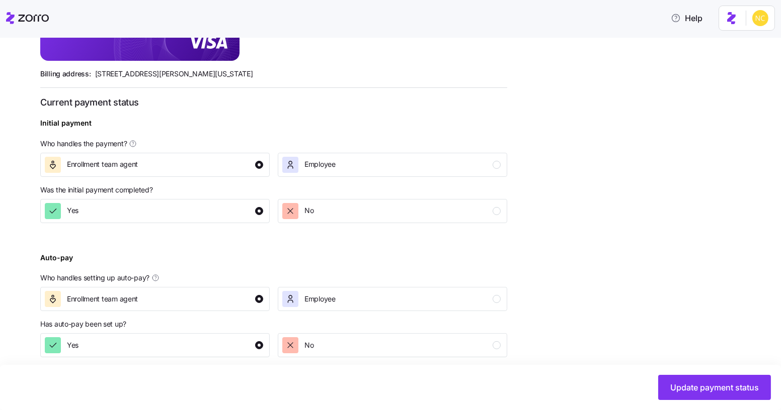
scroll to position [335, 0]
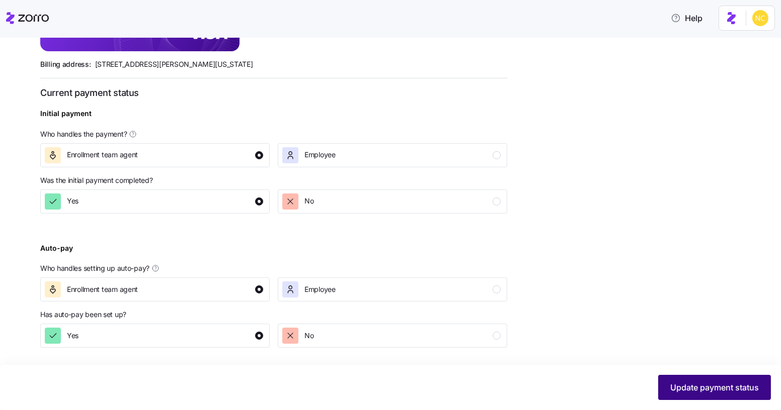
click at [705, 389] on span "Update payment status" at bounding box center [714, 388] width 89 height 12
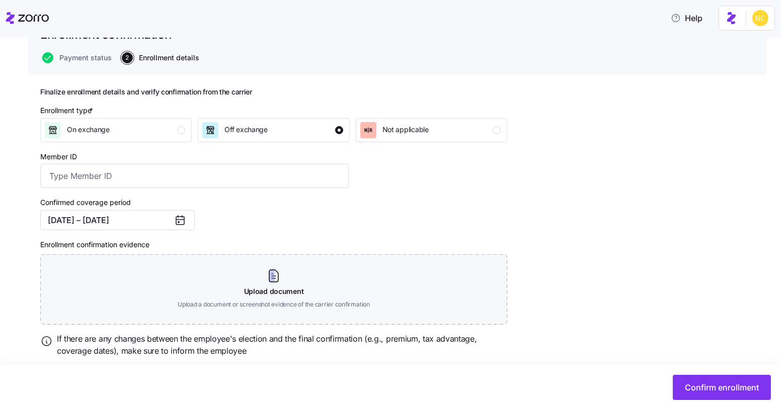
scroll to position [113, 0]
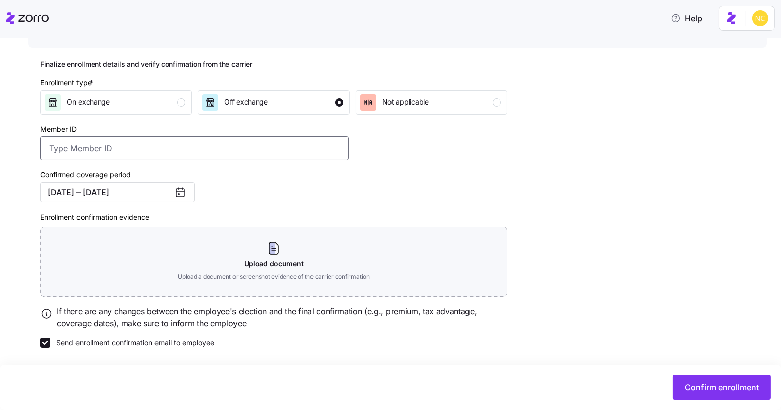
click at [122, 148] on input "Member ID" at bounding box center [194, 148] width 308 height 24
paste input "UZ1391543"
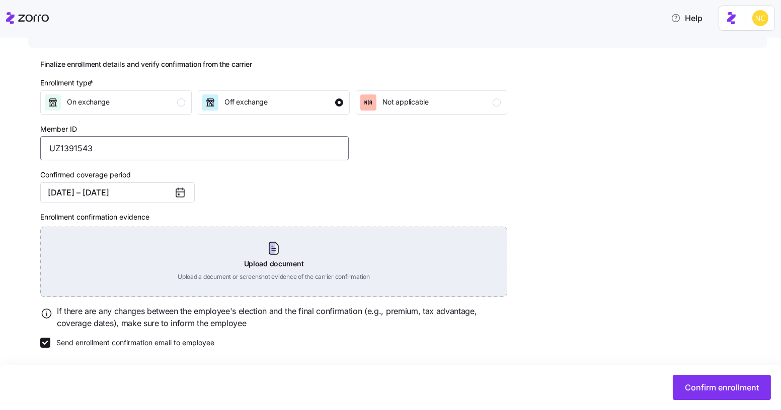
type input "UZ1391543"
click at [275, 258] on div "Upload document Upload a document or screenshot evidence of the carrier confirm…" at bounding box center [273, 262] width 467 height 70
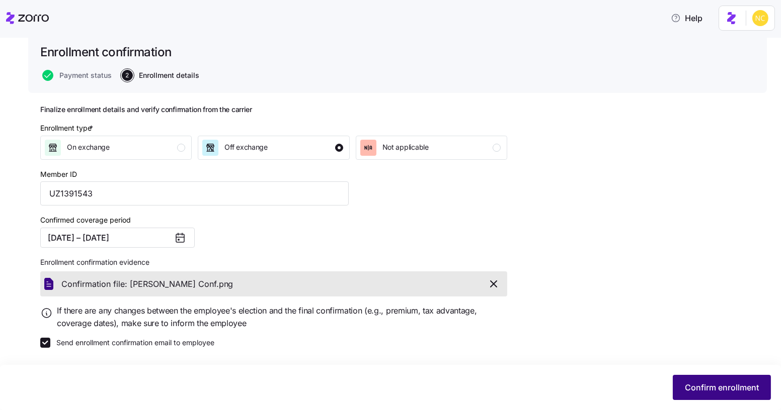
click at [710, 386] on span "Confirm enrollment" at bounding box center [722, 388] width 74 height 12
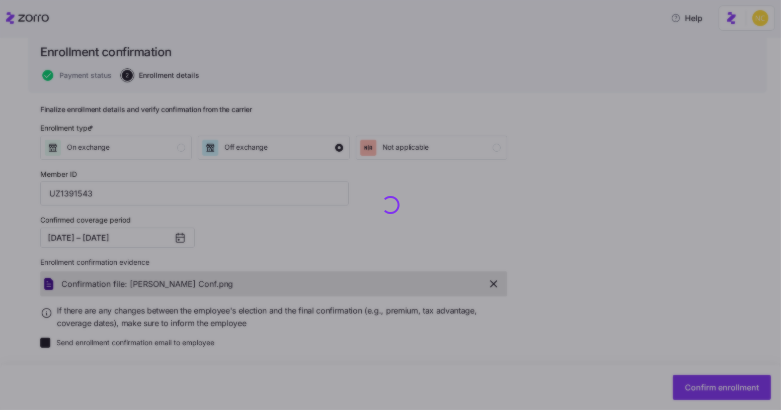
checkbox input "false"
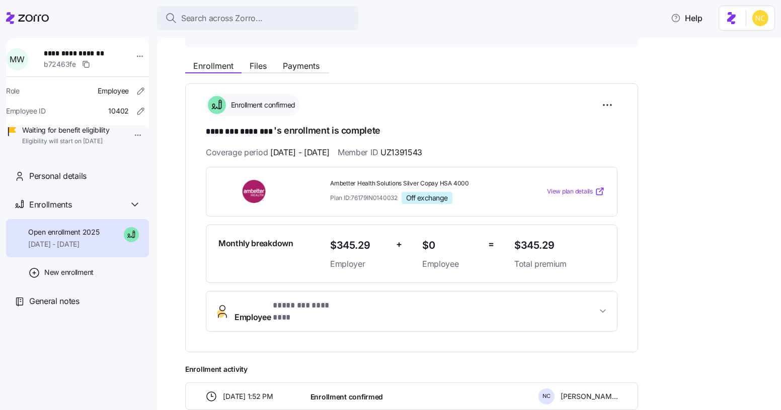
scroll to position [137, 0]
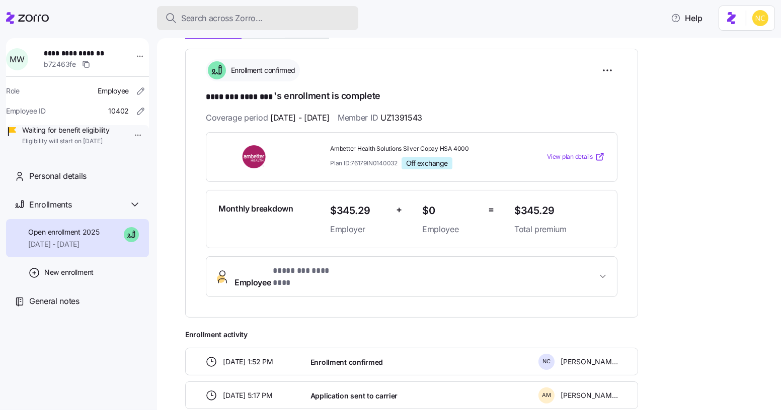
click at [246, 13] on span "Search across Zorro..." at bounding box center [221, 18] width 81 height 13
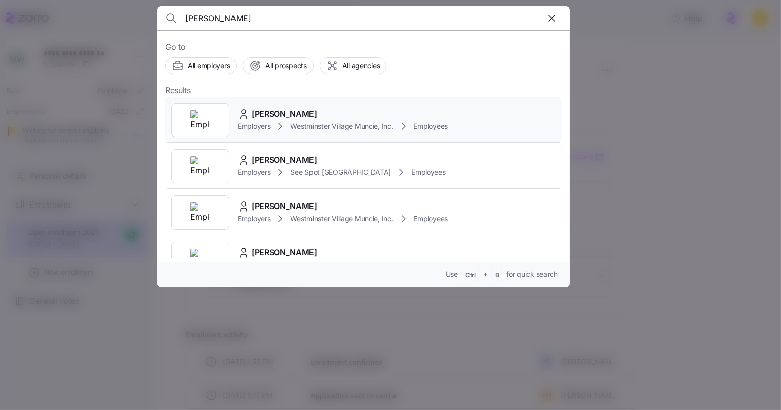
type input "[PERSON_NAME]"
click at [268, 105] on div "[PERSON_NAME] Employers [GEOGRAPHIC_DATA] Muncie, Inc. Employees" at bounding box center [363, 120] width 396 height 46
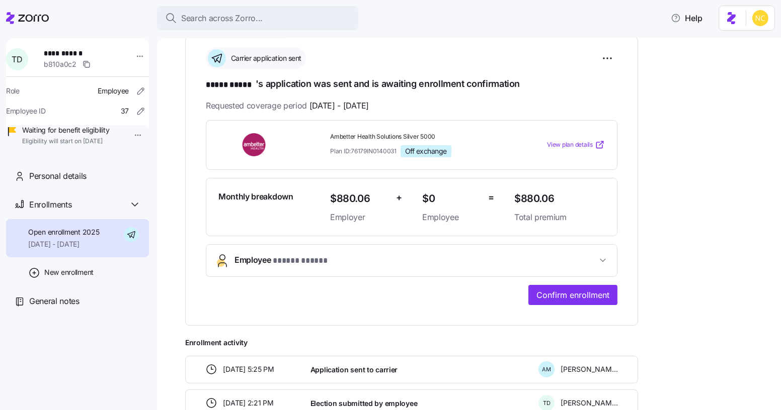
scroll to position [200, 0]
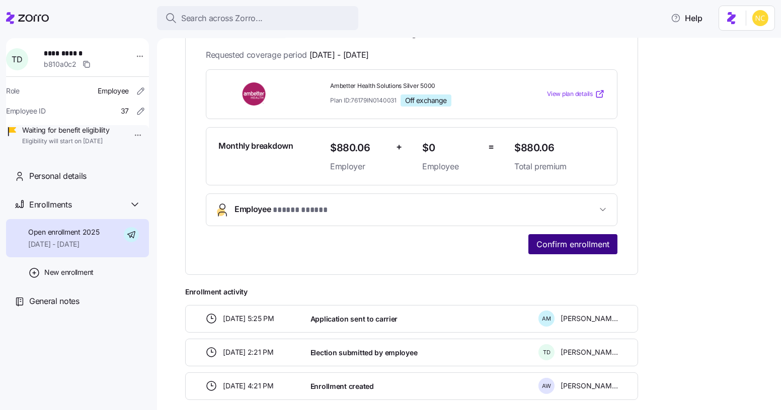
click at [546, 246] on span "Confirm enrollment" at bounding box center [572, 244] width 73 height 12
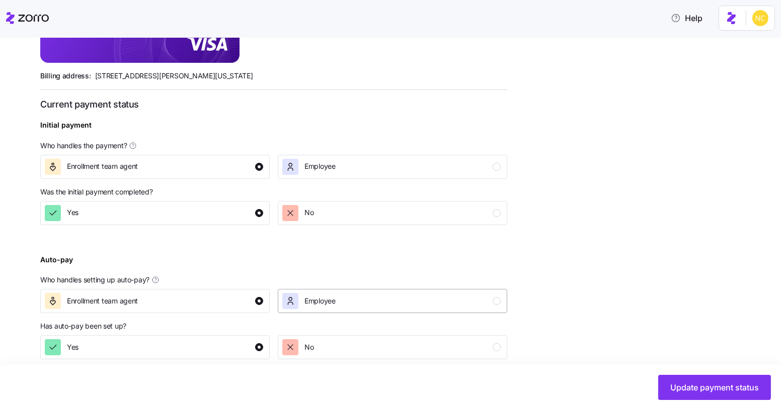
scroll to position [335, 0]
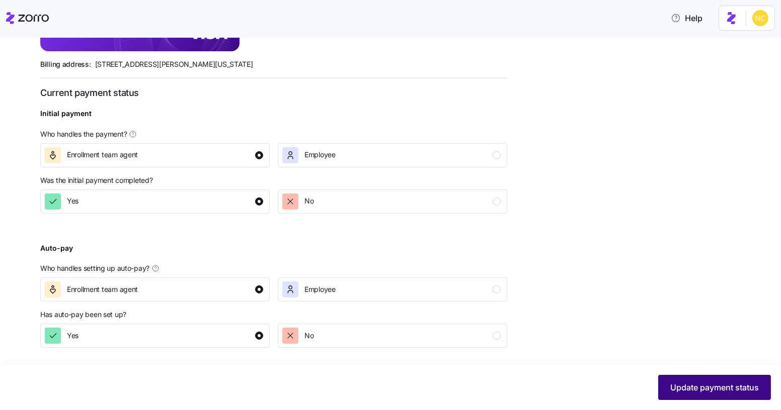
click at [713, 387] on span "Update payment status" at bounding box center [714, 388] width 89 height 12
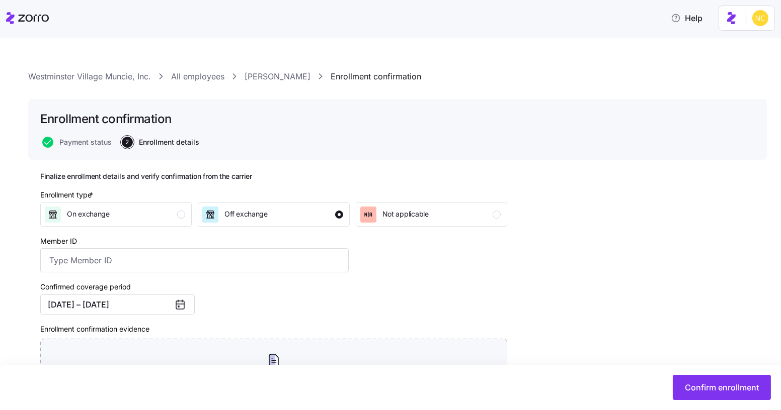
scroll to position [113, 0]
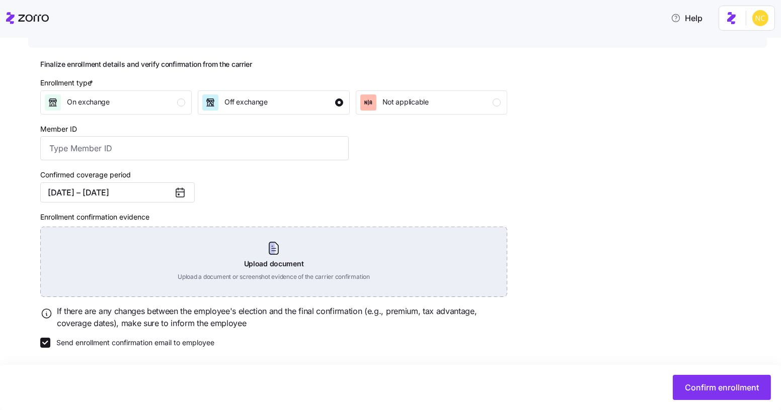
click at [291, 251] on div "Upload document Upload a document or screenshot evidence of the carrier confirm…" at bounding box center [273, 262] width 467 height 70
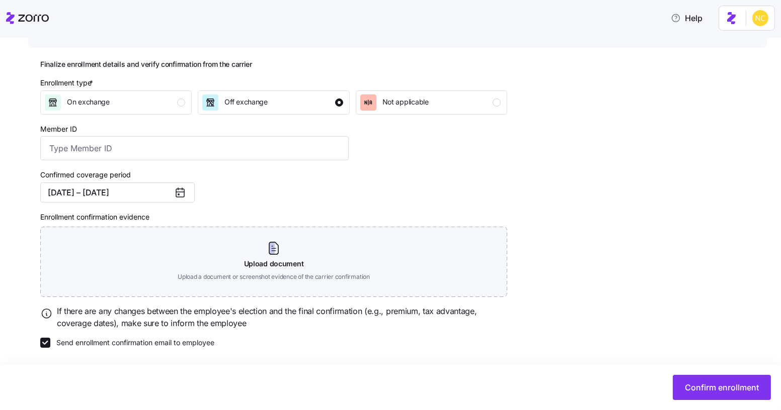
scroll to position [67, 0]
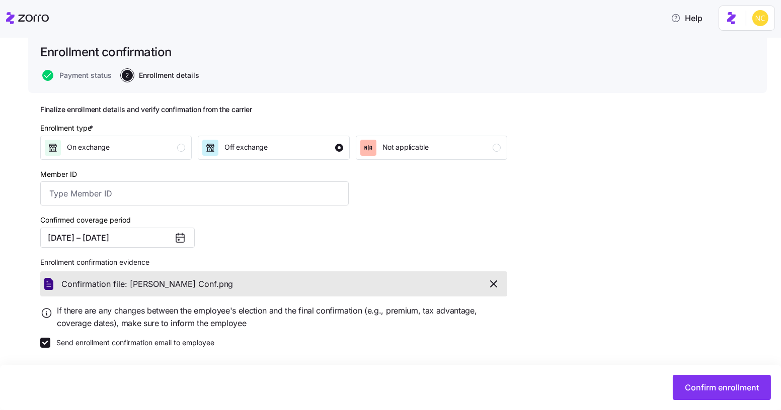
click at [275, 206] on div "Member ID" at bounding box center [194, 187] width 316 height 46
click at [102, 201] on input "Member ID" at bounding box center [194, 194] width 308 height 24
paste input "UZ1391544"
type input "UZ1391544"
click at [691, 397] on button "Confirm enrollment" at bounding box center [721, 387] width 98 height 25
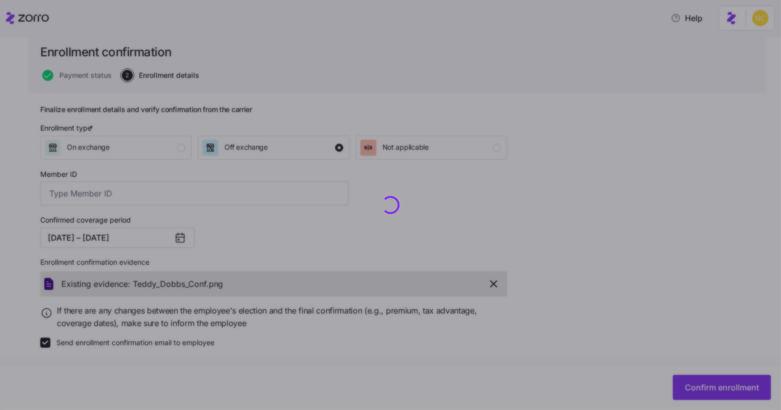
type input "UZ1391544"
checkbox input "false"
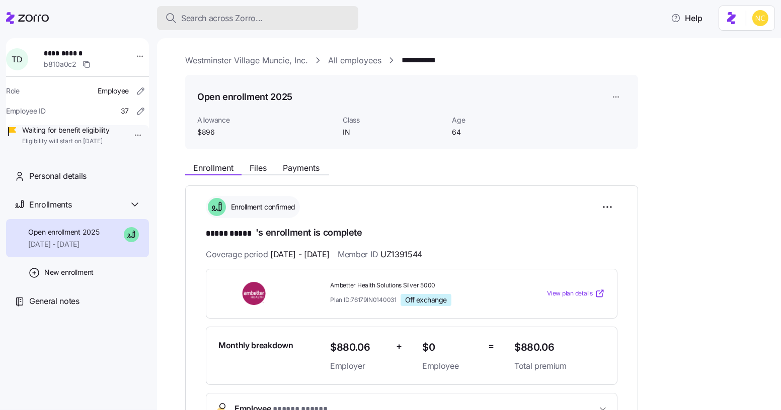
click at [215, 27] on button "Search across Zorro..." at bounding box center [257, 18] width 201 height 24
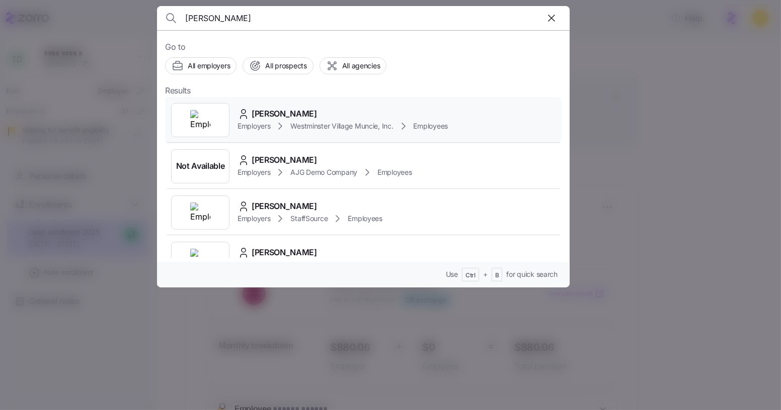
type input "[PERSON_NAME]"
drag, startPoint x: 277, startPoint y: 111, endPoint x: 191, endPoint y: 0, distance: 140.5
click at [277, 111] on span "[PERSON_NAME]" at bounding box center [283, 114] width 65 height 13
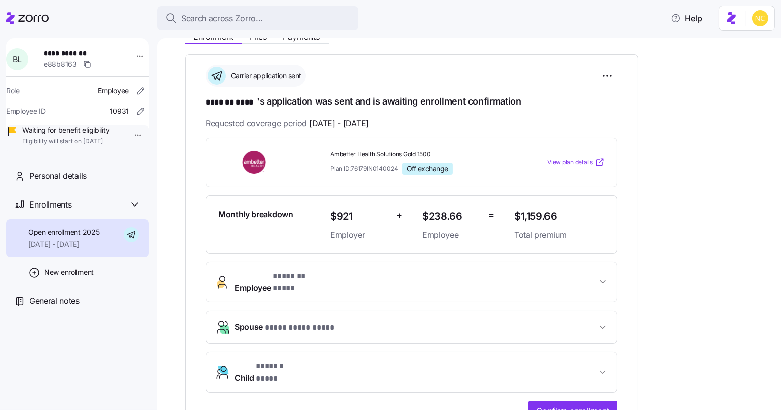
scroll to position [228, 0]
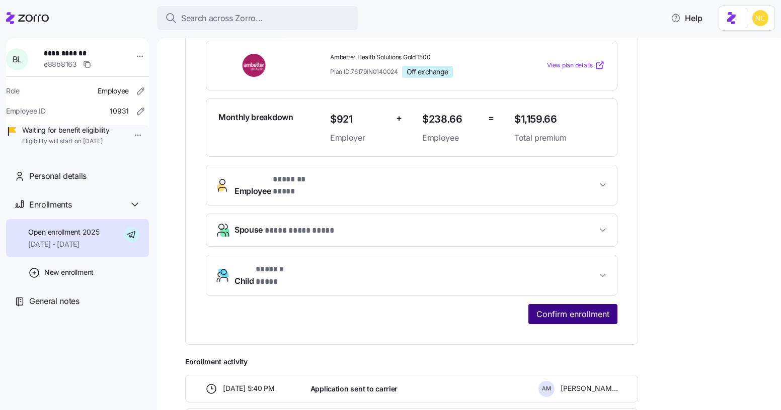
click at [576, 308] on span "Confirm enrollment" at bounding box center [572, 314] width 73 height 12
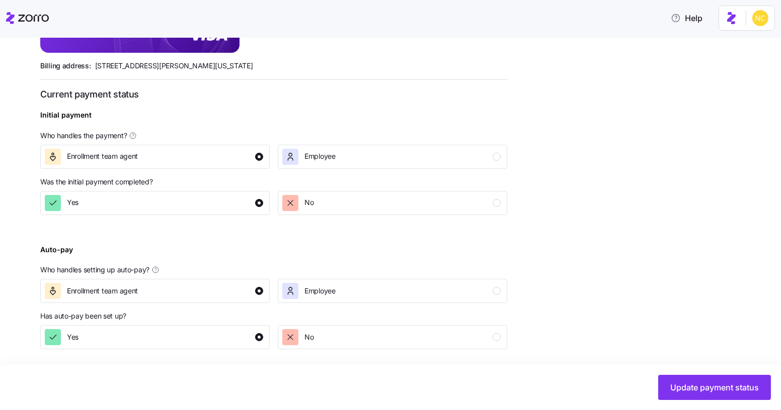
scroll to position [335, 0]
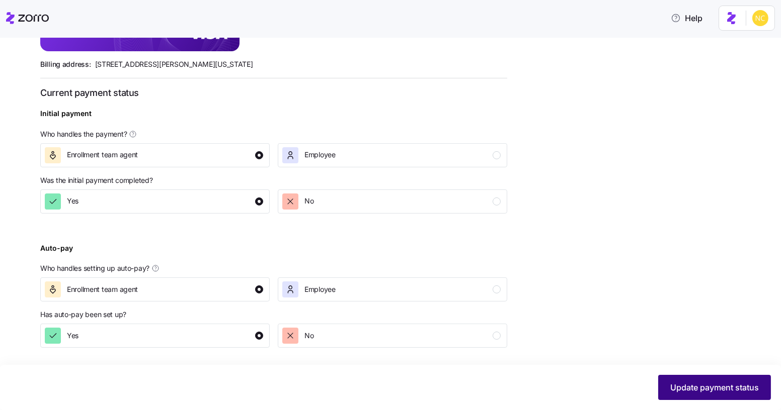
click at [707, 386] on span "Update payment status" at bounding box center [714, 388] width 89 height 12
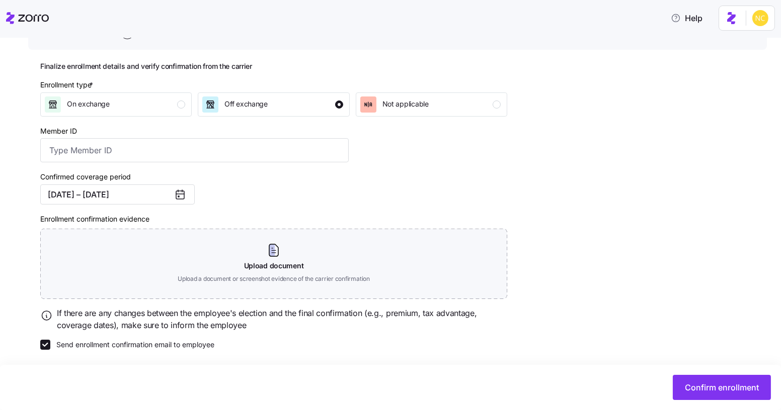
scroll to position [113, 0]
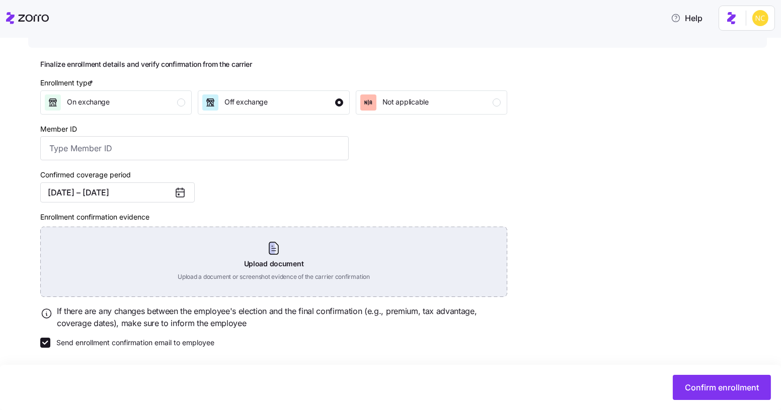
click at [230, 263] on div "Upload document Upload a document or screenshot evidence of the carrier confirm…" at bounding box center [273, 262] width 467 height 70
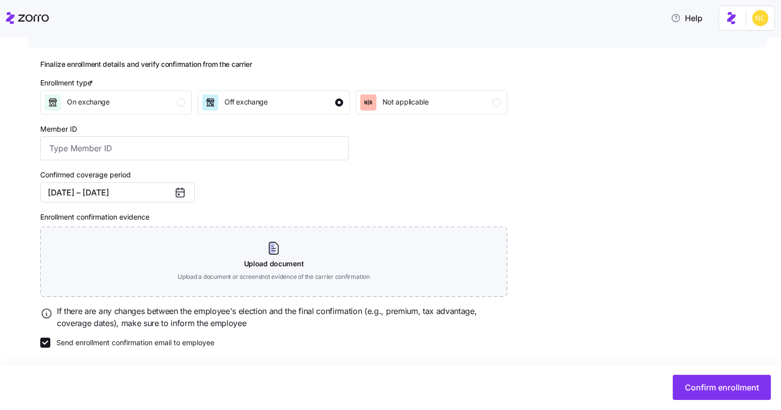
scroll to position [67, 0]
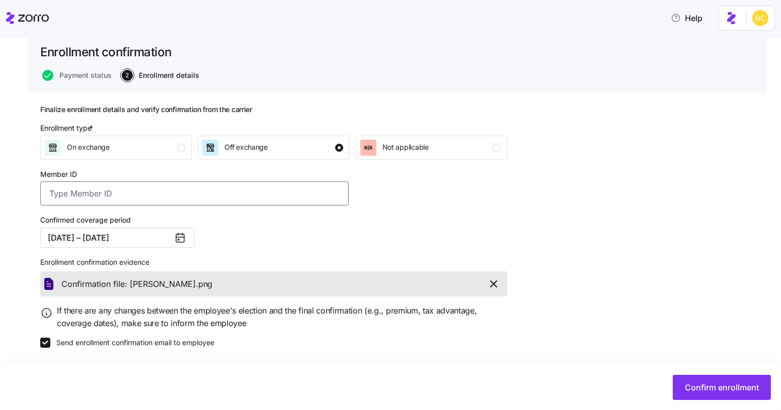
click at [188, 204] on input "Member ID" at bounding box center [194, 194] width 308 height 24
paste input "UZ1391545"
type input "UZ1391545"
click at [697, 385] on span "Confirm enrollment" at bounding box center [722, 388] width 74 height 12
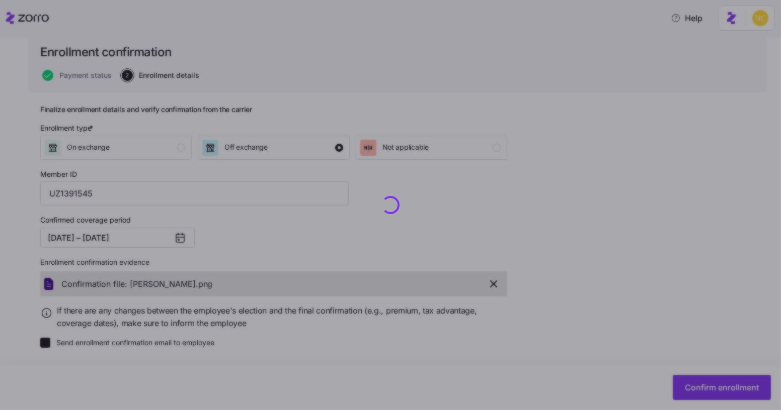
checkbox input "false"
